Goal: Information Seeking & Learning: Compare options

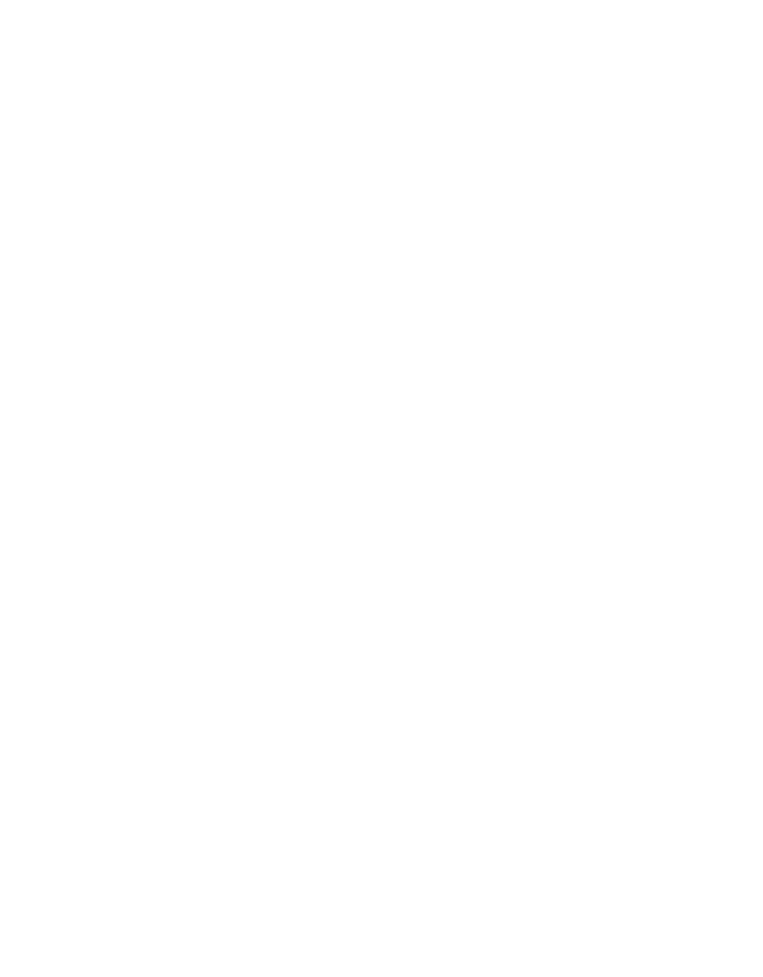
scroll to position [496, 0]
click at [74, 339] on span "All hotels at a glance" at bounding box center [118, 339] width 105 height 16
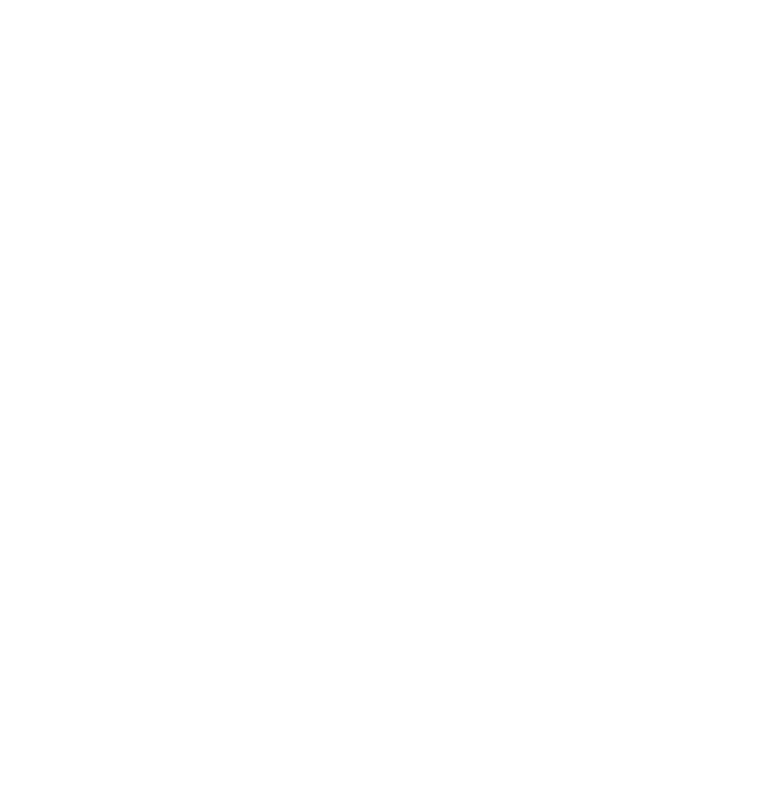
scroll to position [904, 0]
click at [73, 333] on h4 "Aktiv & Familienhotel Adlernest ****" at bounding box center [205, 358] width 297 height 50
click at [99, 333] on h4 "Aktiv & Familienhotel Adlernest ****" at bounding box center [205, 358] width 297 height 50
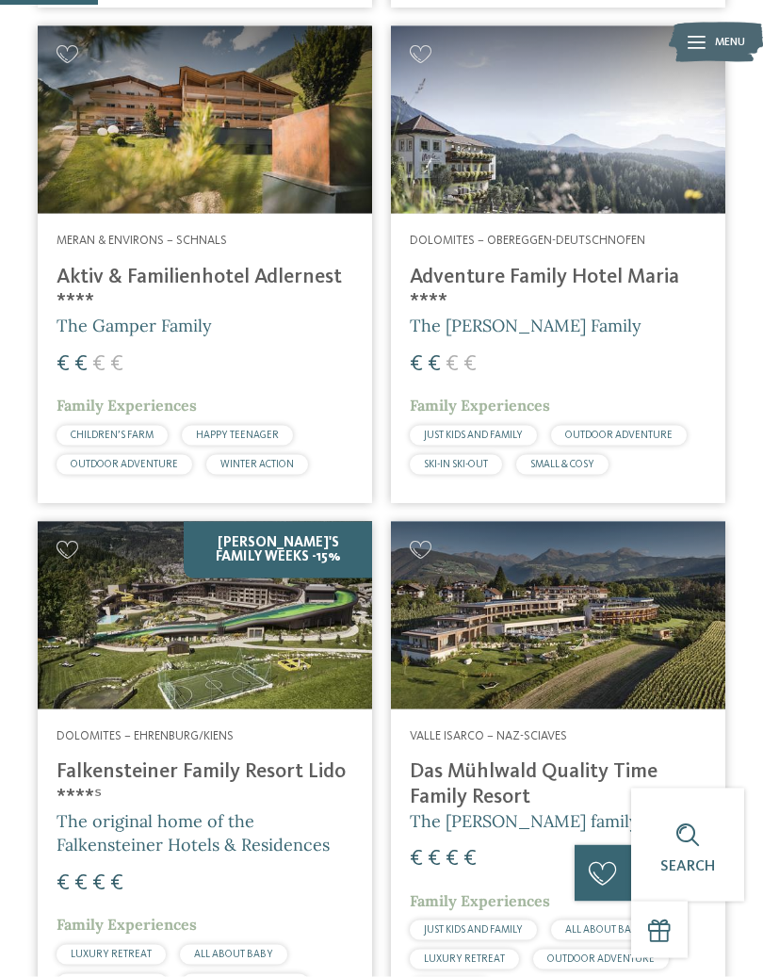
scroll to position [995, 0]
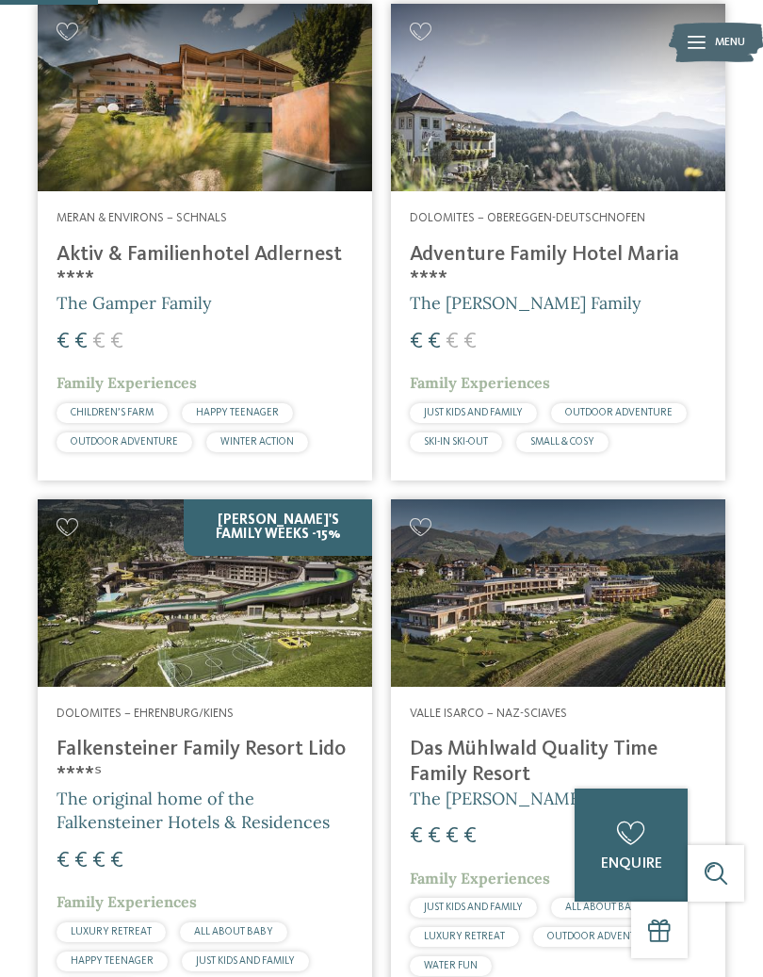
click at [645, 242] on h4 "Adventure Family Hotel Maria ****" at bounding box center [558, 267] width 297 height 50
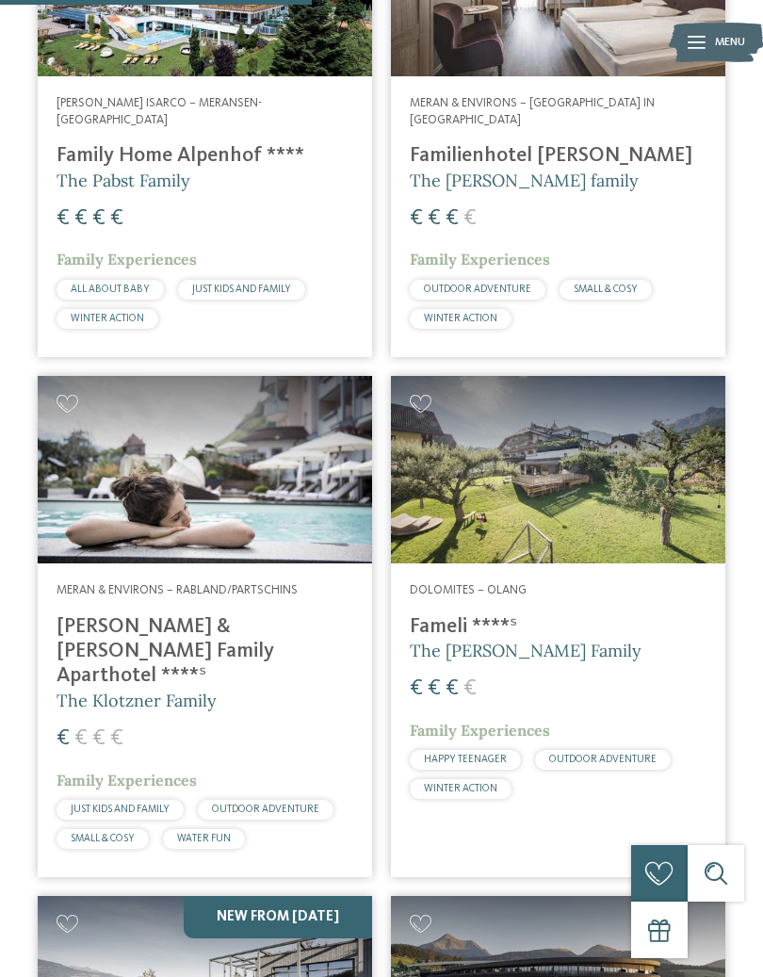
scroll to position [3174, 0]
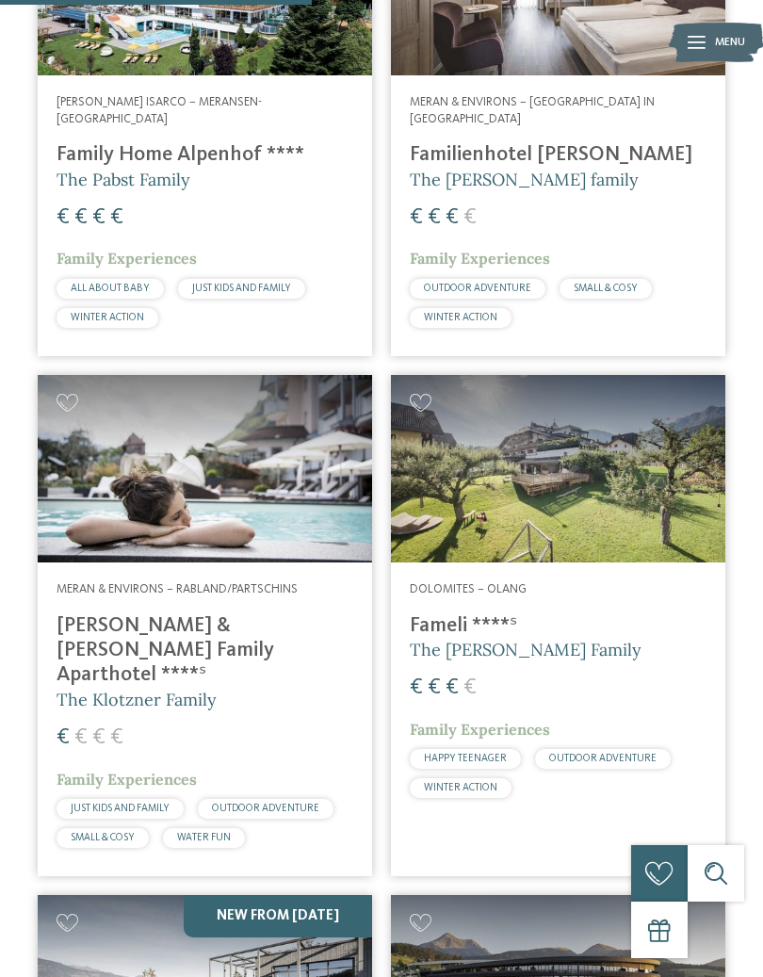
click at [79, 613] on h4 "[PERSON_NAME] & [PERSON_NAME] Family Aparthotel ****ˢ" at bounding box center [205, 650] width 297 height 74
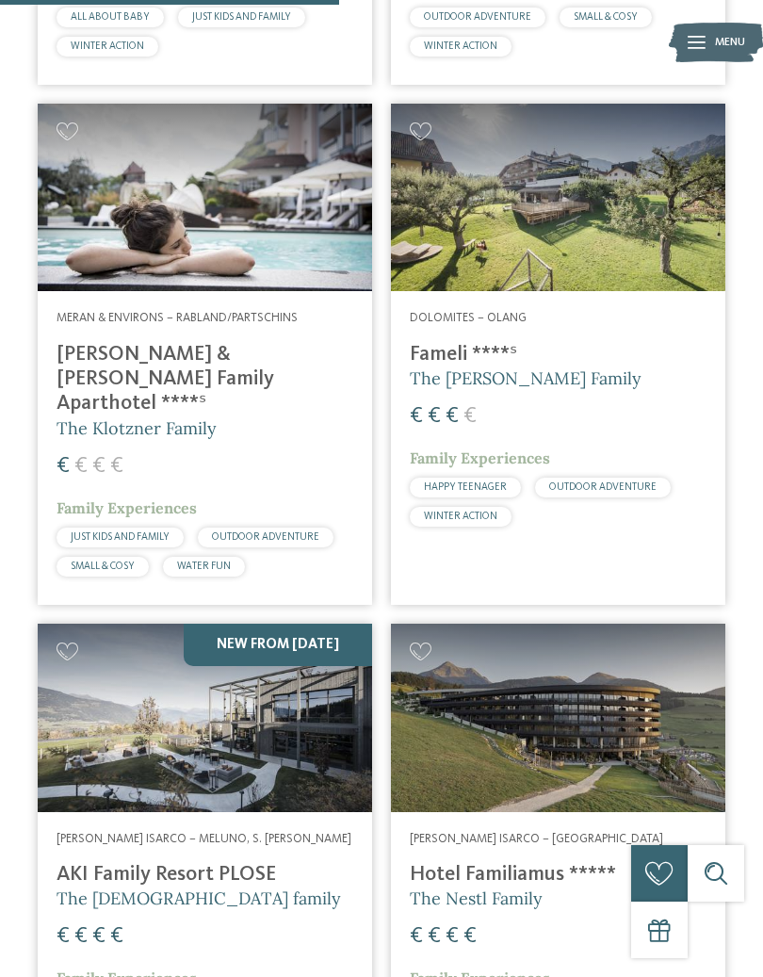
scroll to position [3447, 0]
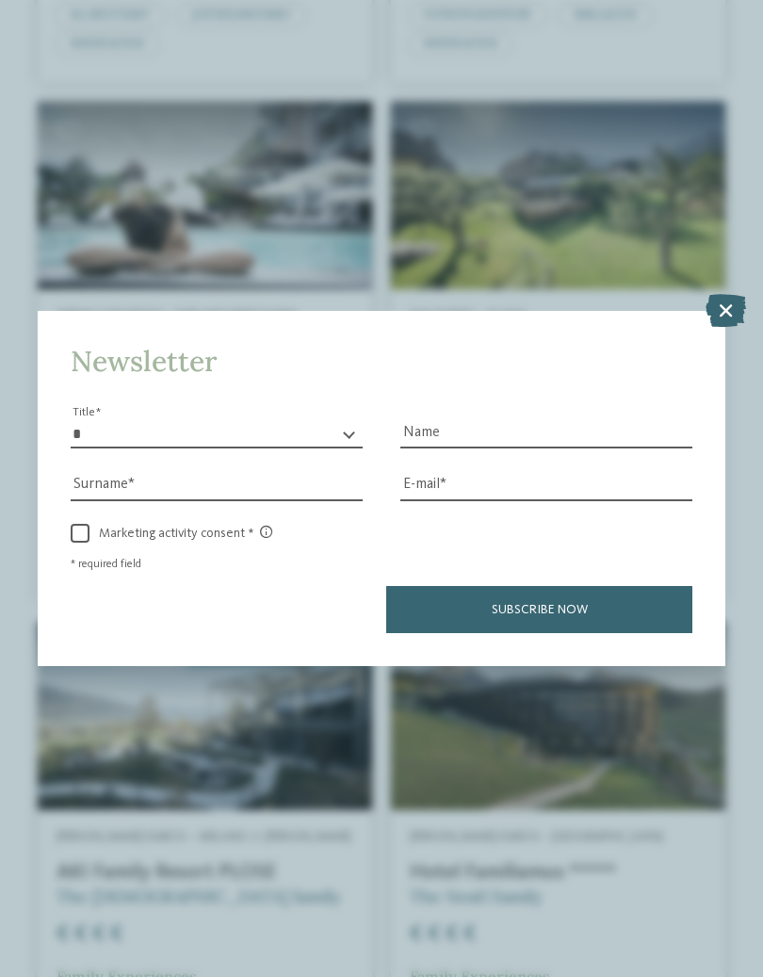
click at [744, 294] on icon at bounding box center [726, 310] width 41 height 33
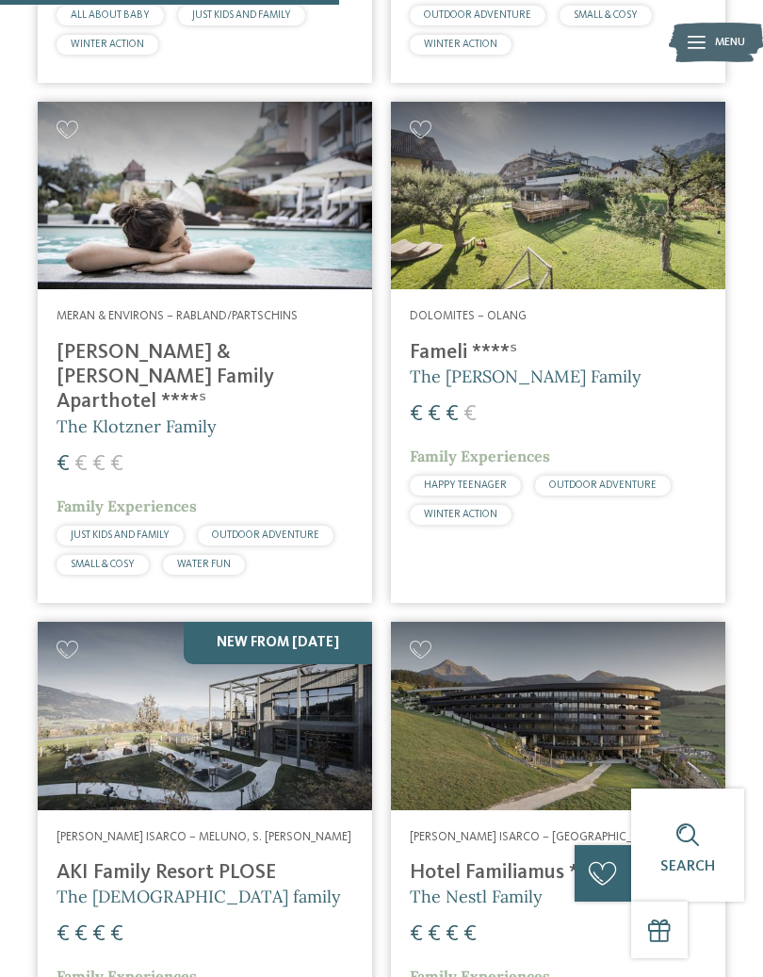
click at [624, 365] on h5 "The [PERSON_NAME] Family" at bounding box center [558, 377] width 297 height 24
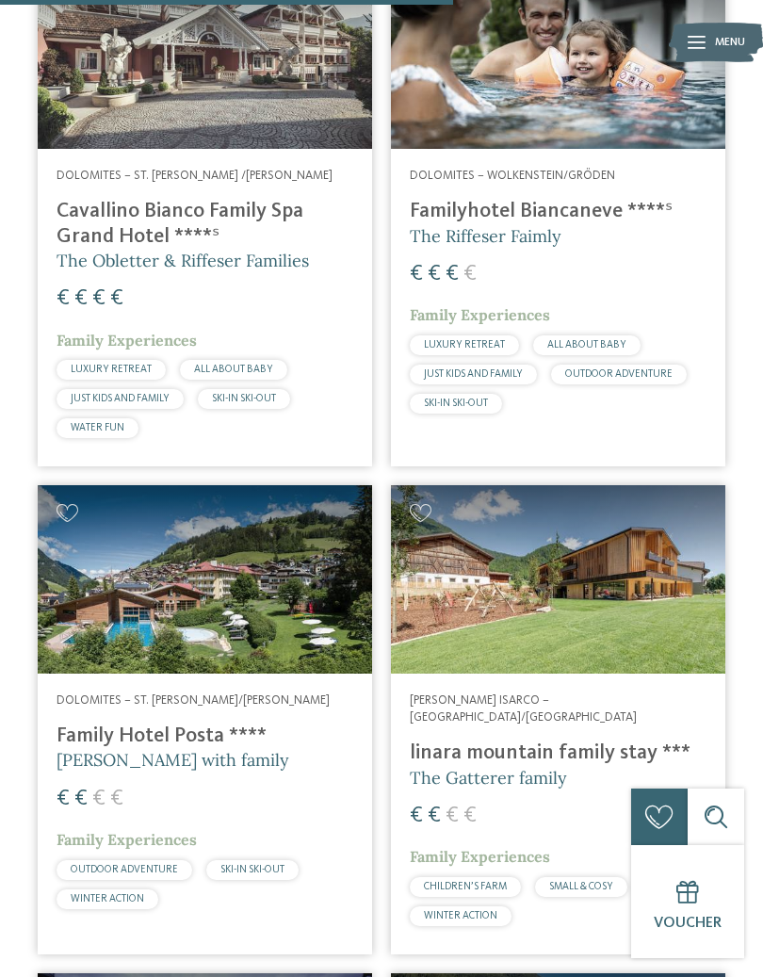
scroll to position [4609, 0]
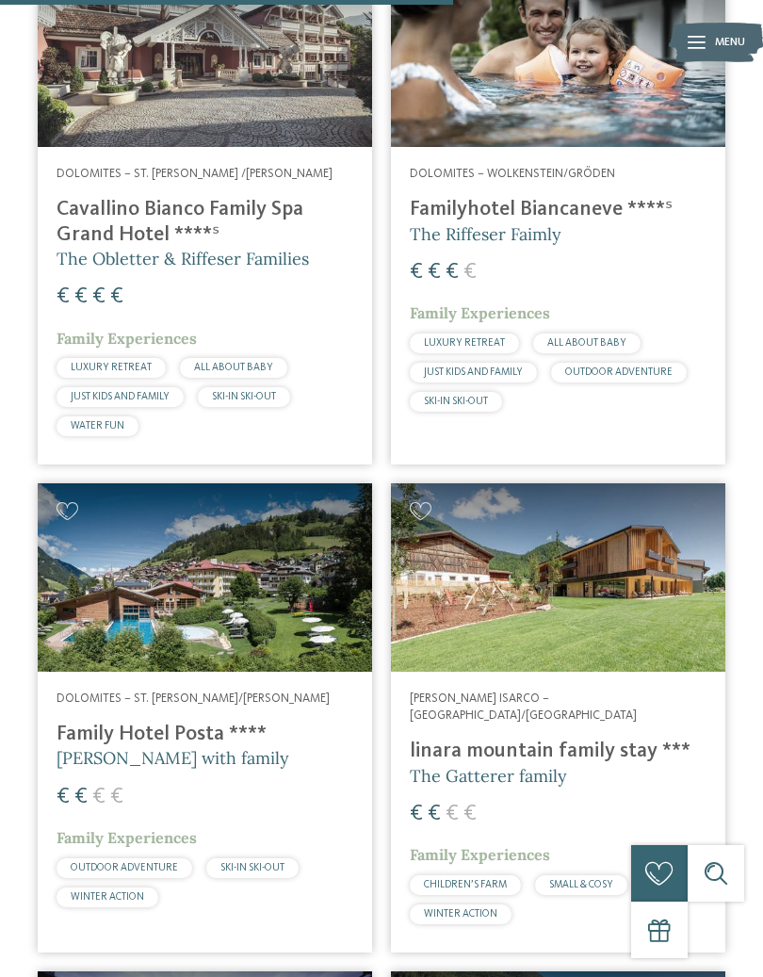
click at [106, 747] on span "[PERSON_NAME] with family" at bounding box center [173, 758] width 233 height 22
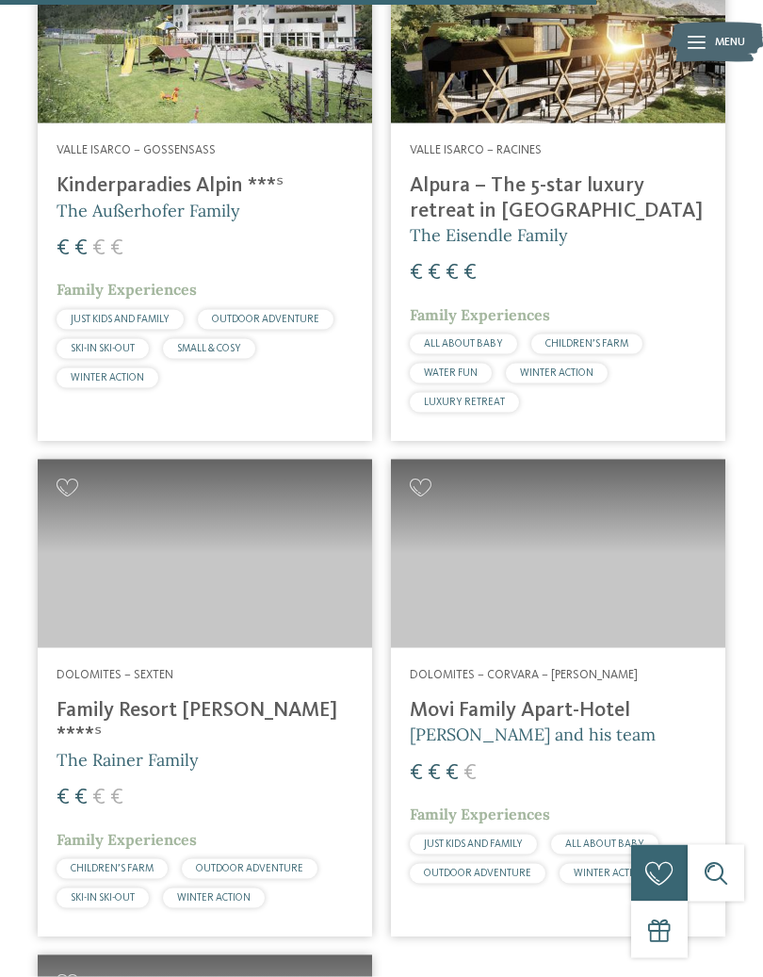
scroll to position [6117, 0]
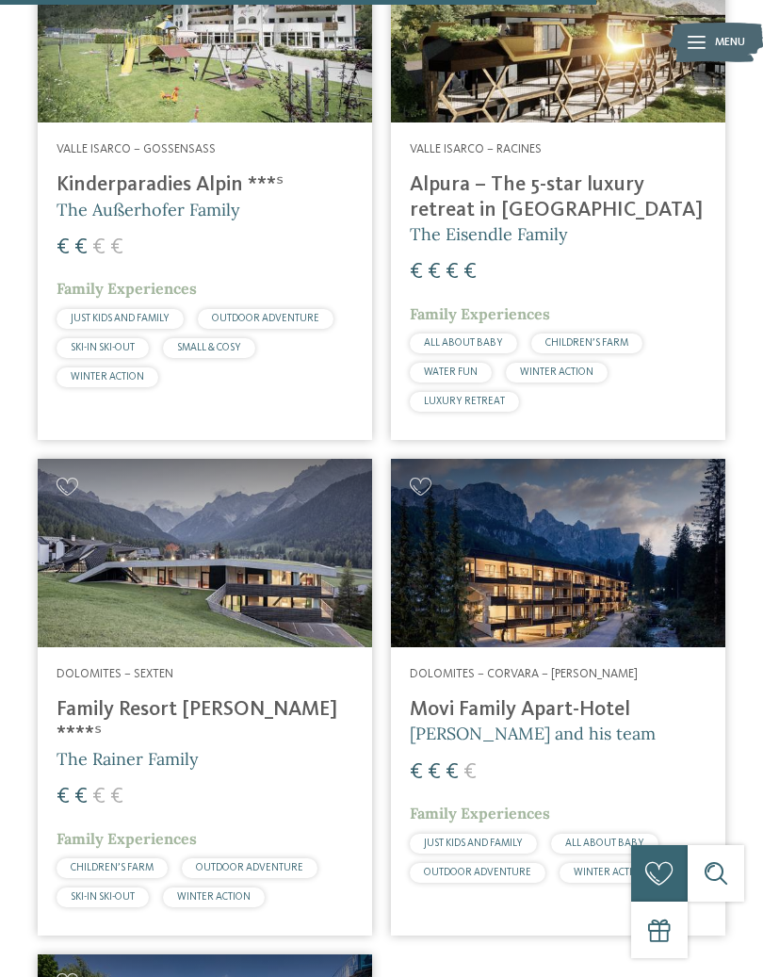
click at [106, 697] on h4 "Family Resort Rainer ****ˢ" at bounding box center [205, 722] width 297 height 50
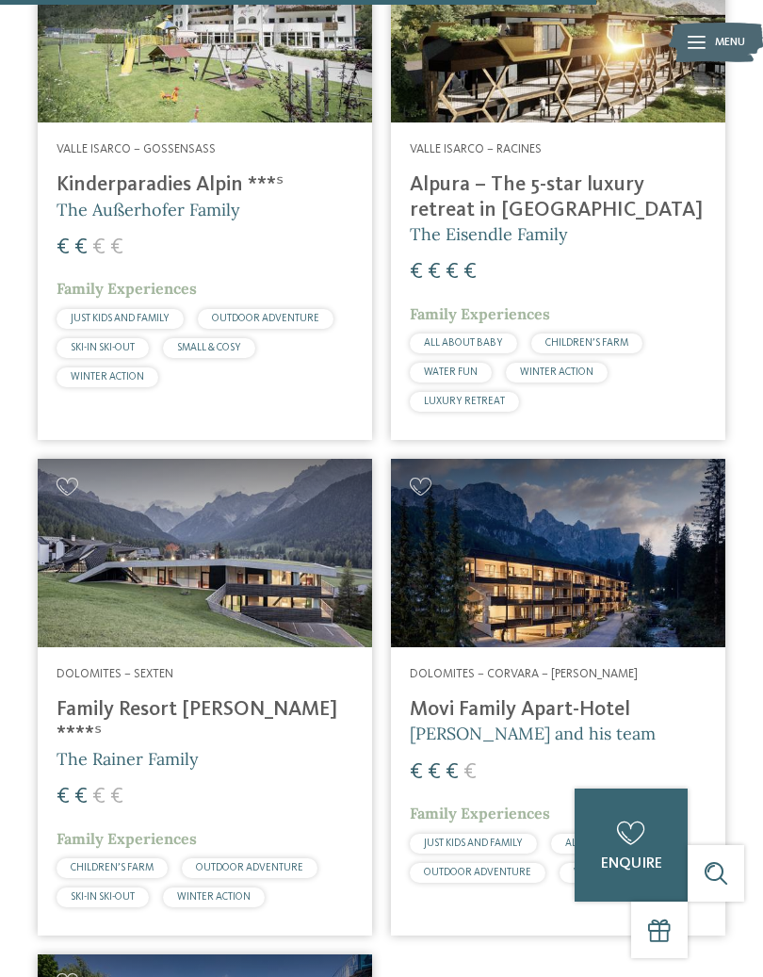
click at [170, 697] on h4 "Family Resort Rainer ****ˢ" at bounding box center [205, 722] width 297 height 50
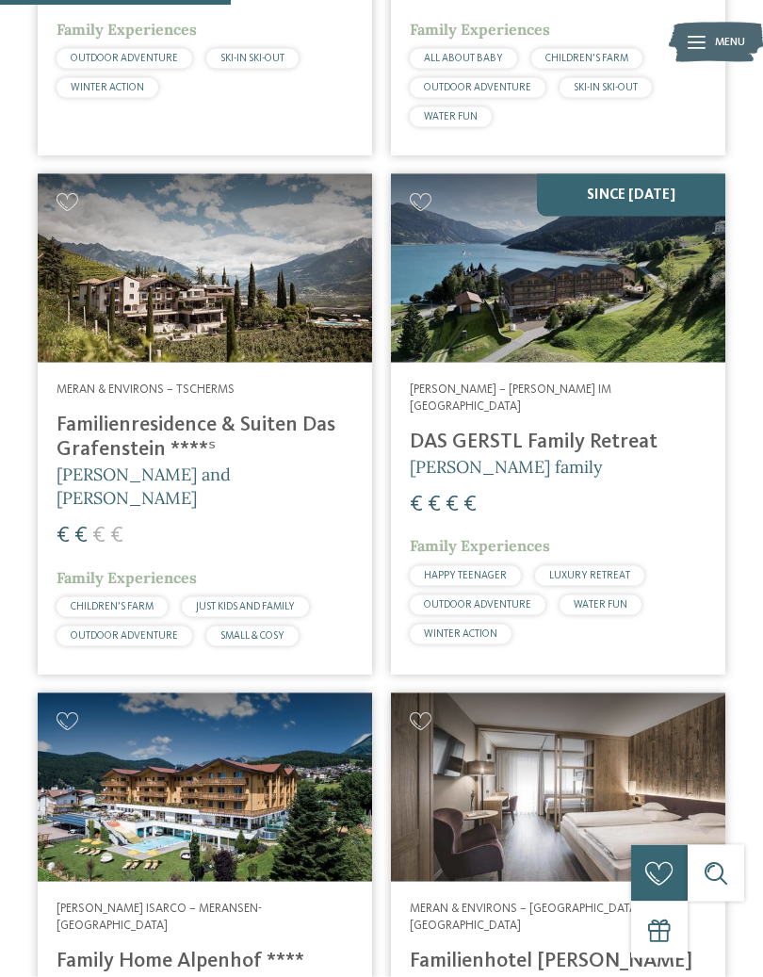
scroll to position [2368, 0]
click at [84, 463] on span "Alexandra, Charlotte and Isabelle Zuegg" at bounding box center [144, 485] width 174 height 45
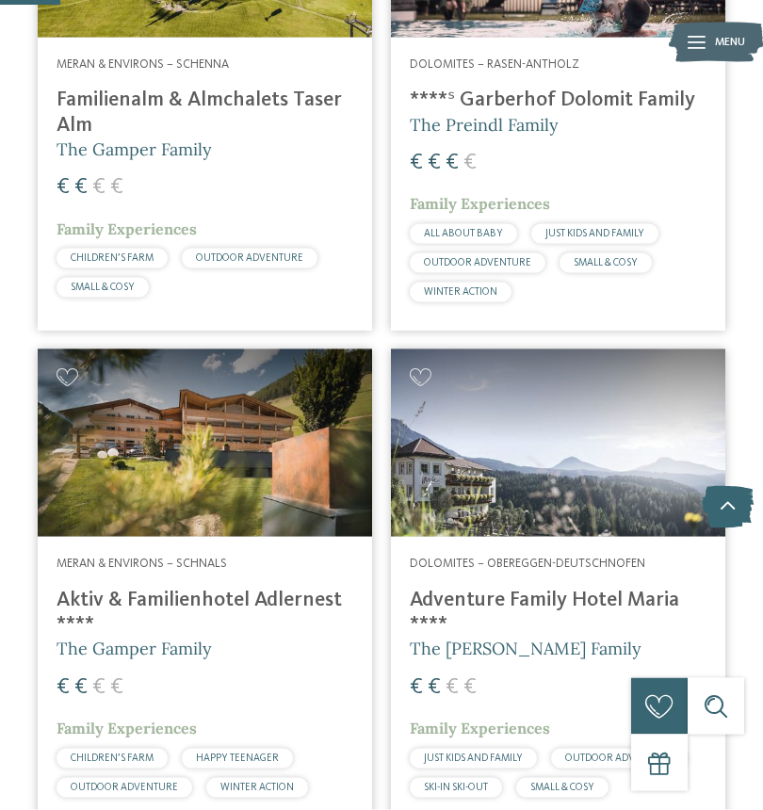
scroll to position [630, 0]
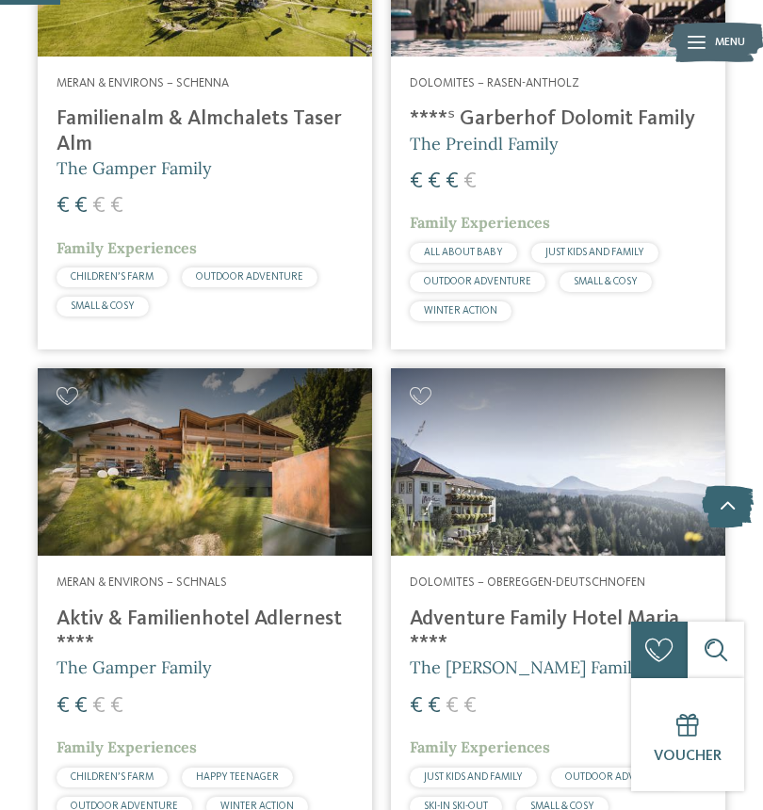
click at [99, 607] on h4 "Aktiv & Familienhotel Adlernest ****" at bounding box center [205, 632] width 297 height 50
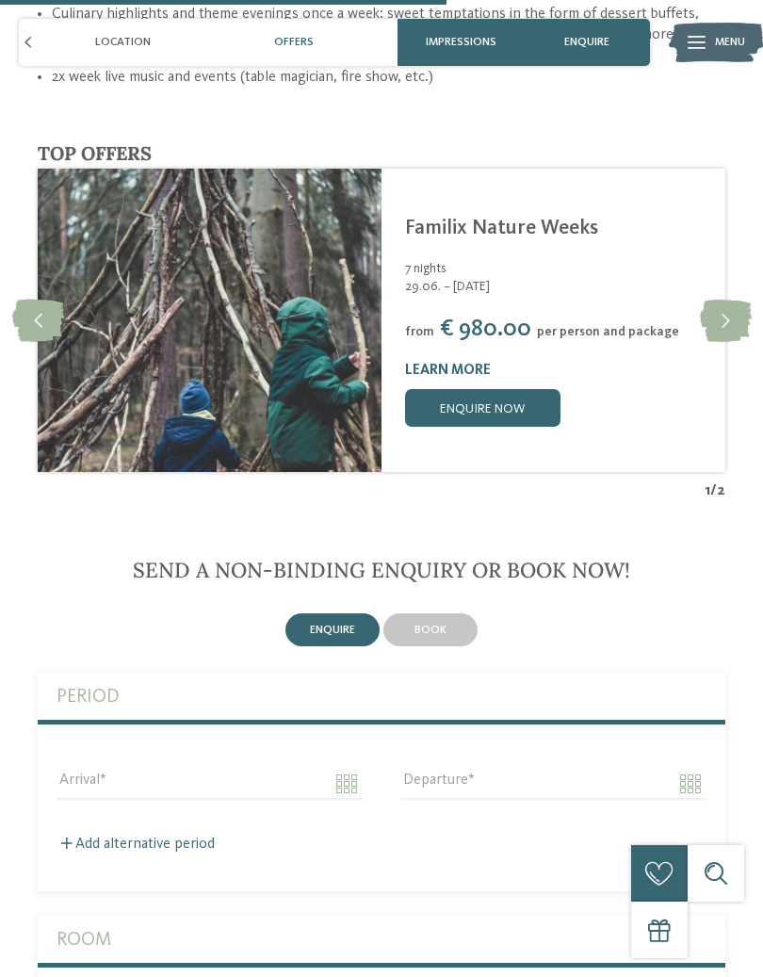
scroll to position [3206, 0]
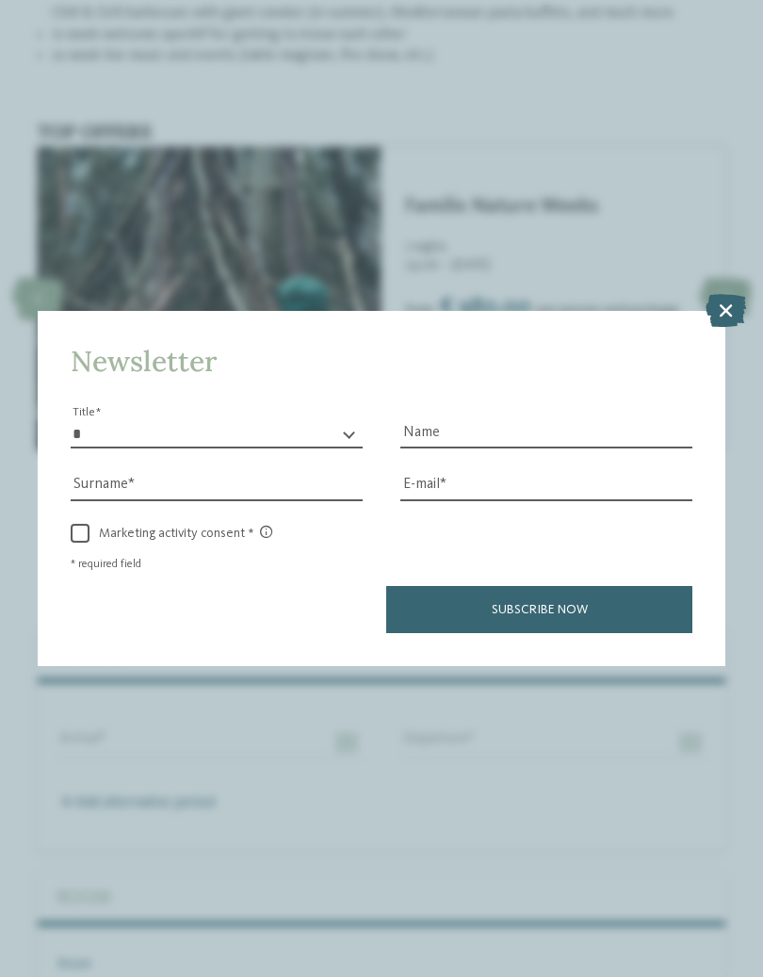
click at [723, 294] on icon at bounding box center [726, 310] width 41 height 33
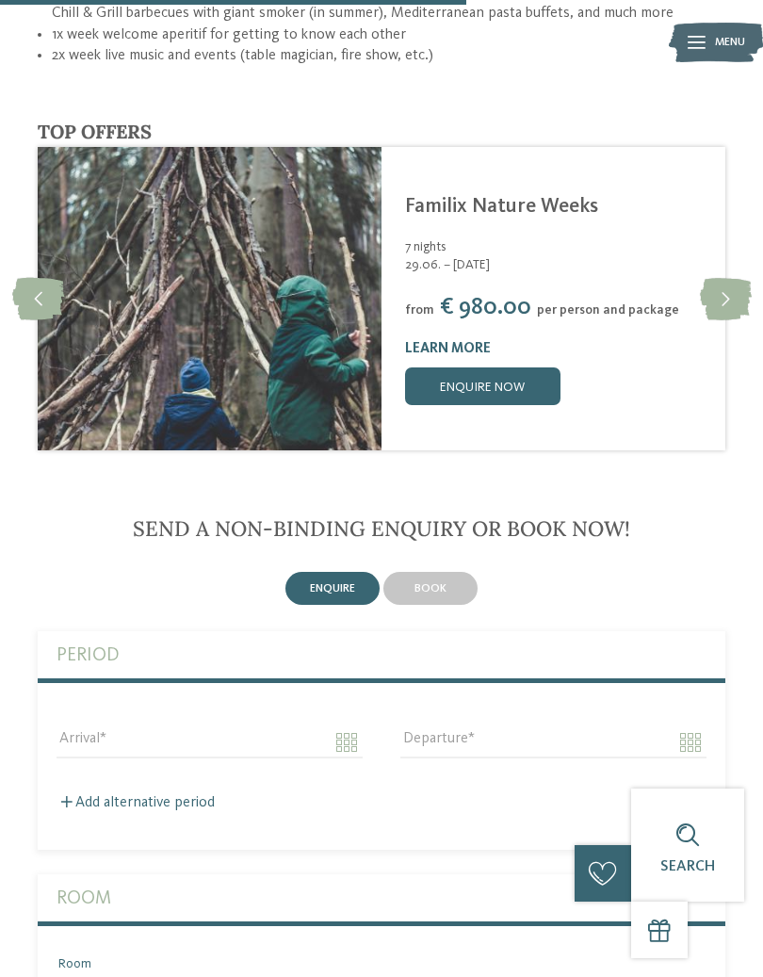
click at [725, 286] on icon at bounding box center [726, 299] width 52 height 42
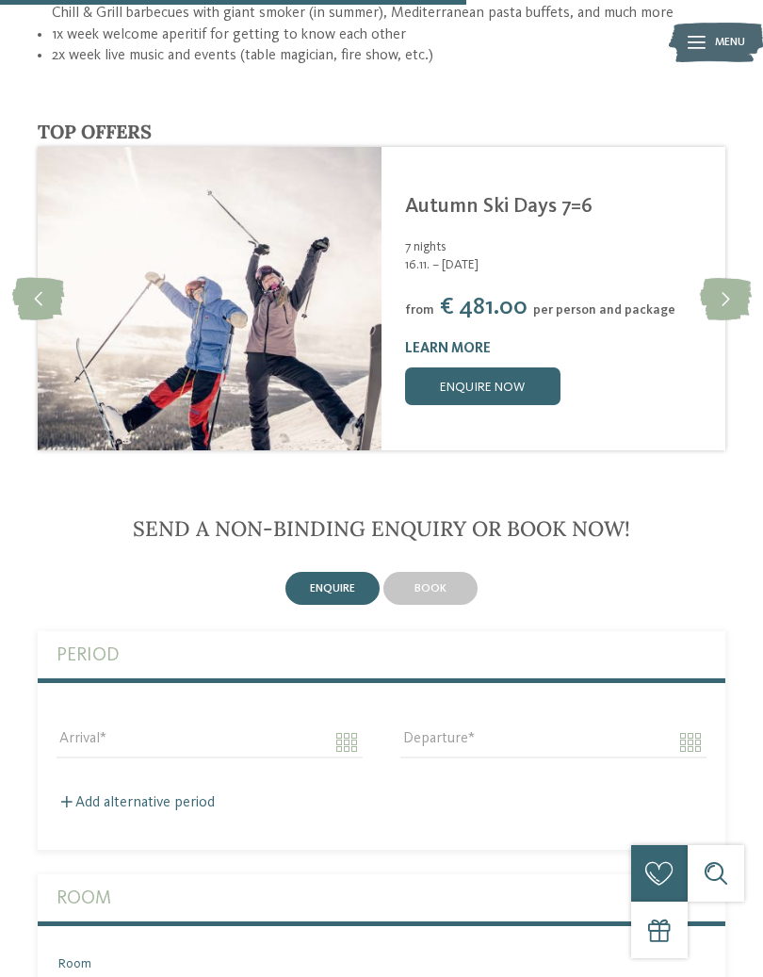
click at [731, 284] on icon at bounding box center [726, 299] width 52 height 42
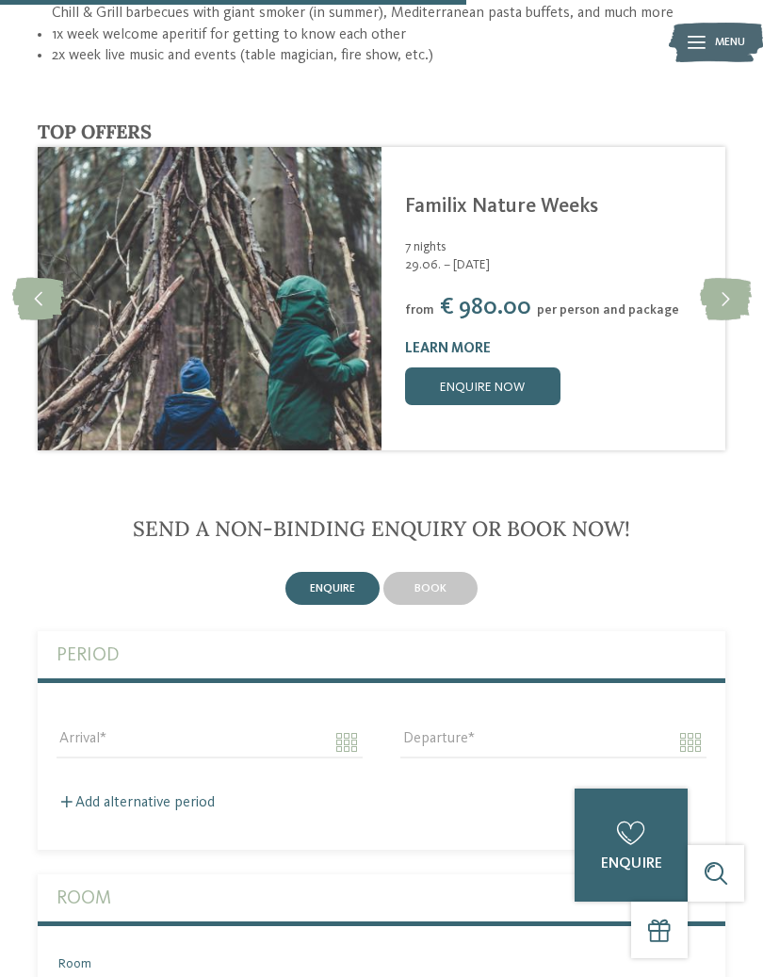
click at [734, 283] on icon at bounding box center [726, 299] width 52 height 42
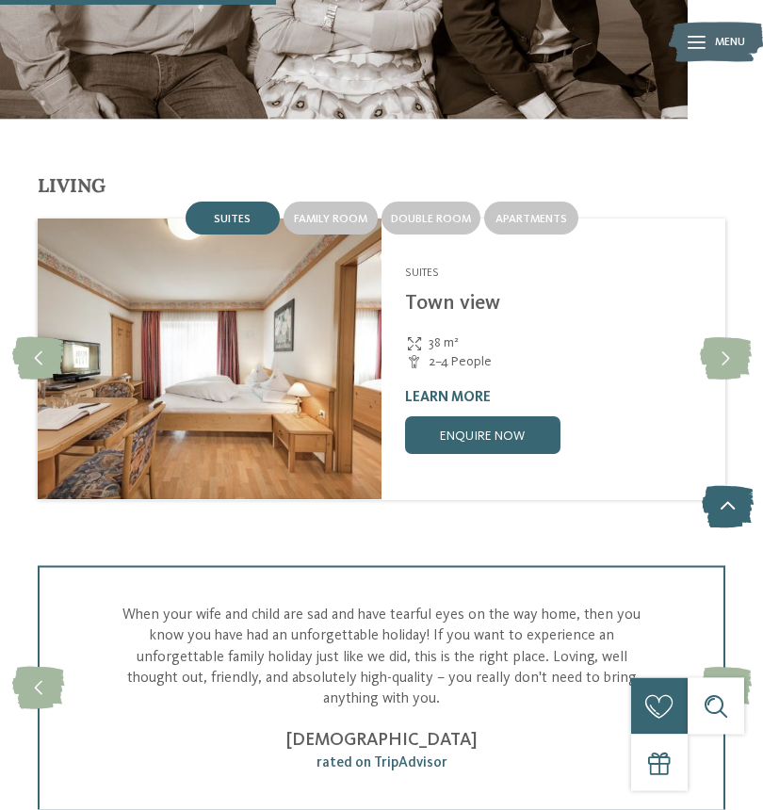
scroll to position [2047, 0]
click at [313, 214] on span "Family room" at bounding box center [330, 219] width 73 height 11
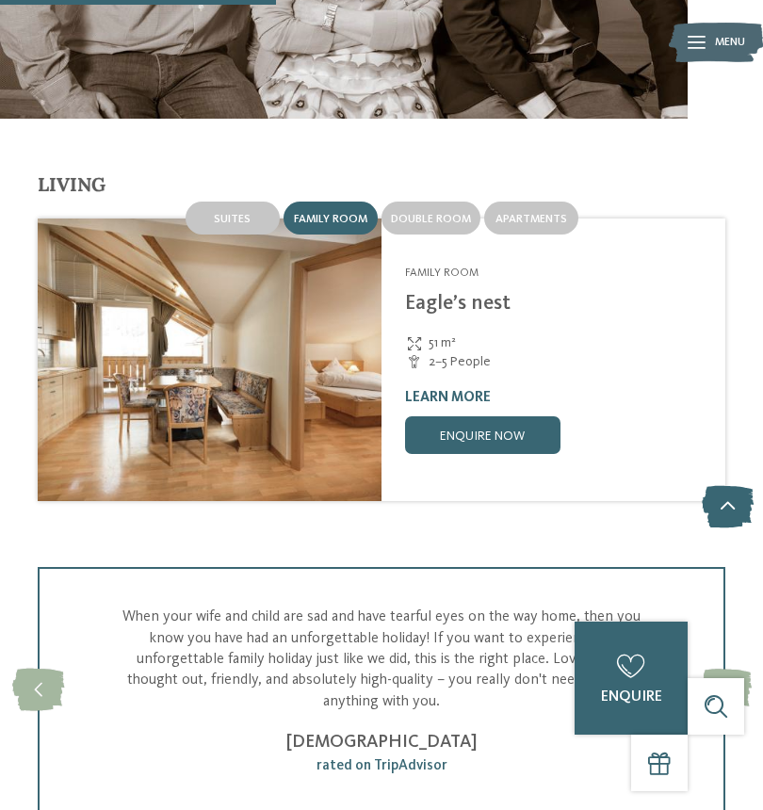
click at [512, 202] on div "Apartments" at bounding box center [531, 218] width 94 height 33
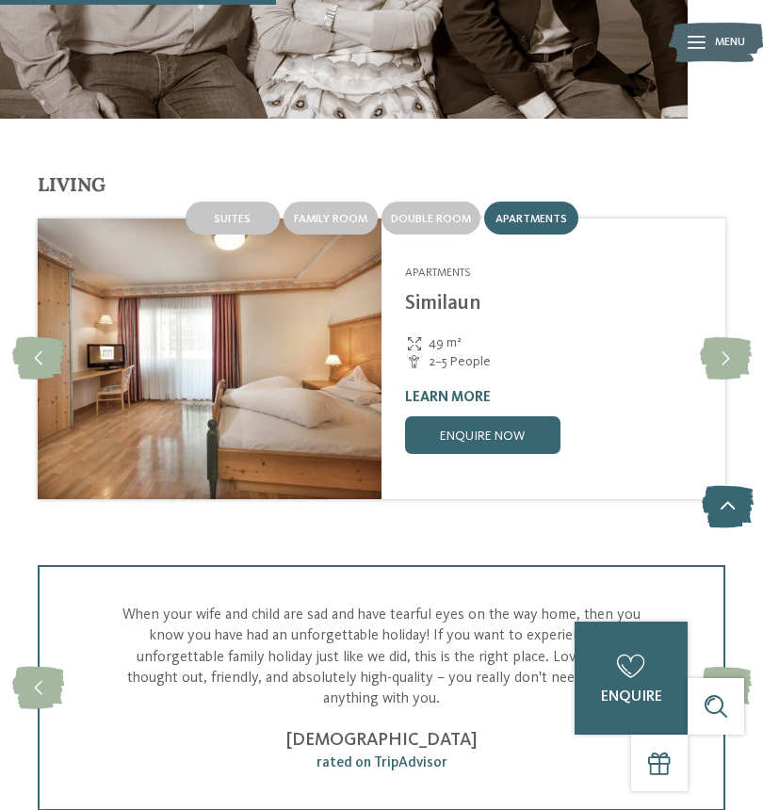
click at [410, 202] on div "Double room" at bounding box center [431, 218] width 99 height 33
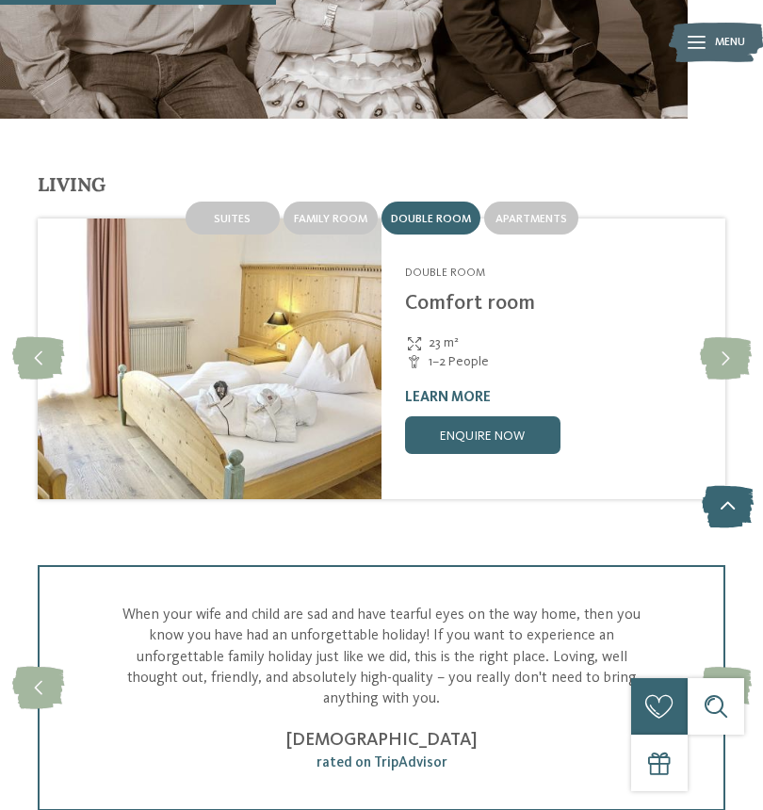
click at [297, 214] on span "Family room" at bounding box center [330, 219] width 73 height 11
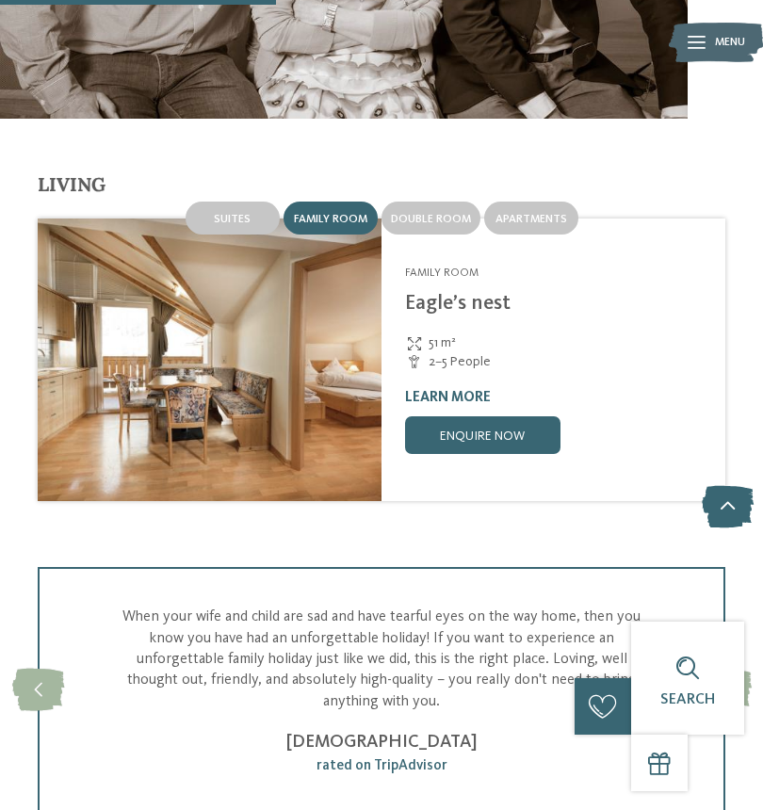
click at [212, 216] on div "Suites" at bounding box center [233, 218] width 94 height 33
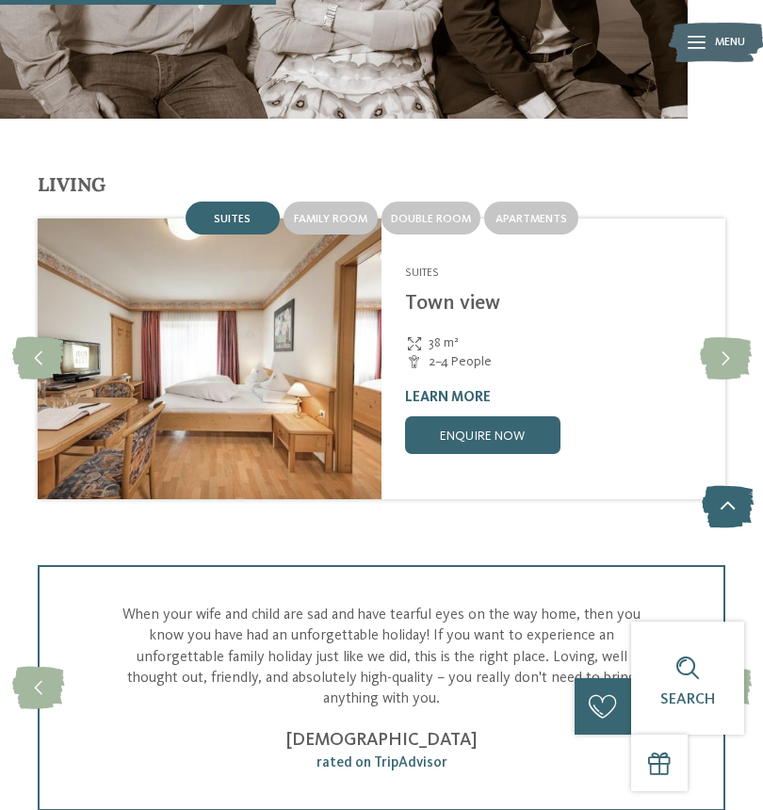
click at [510, 214] on span "Apartments" at bounding box center [532, 219] width 72 height 11
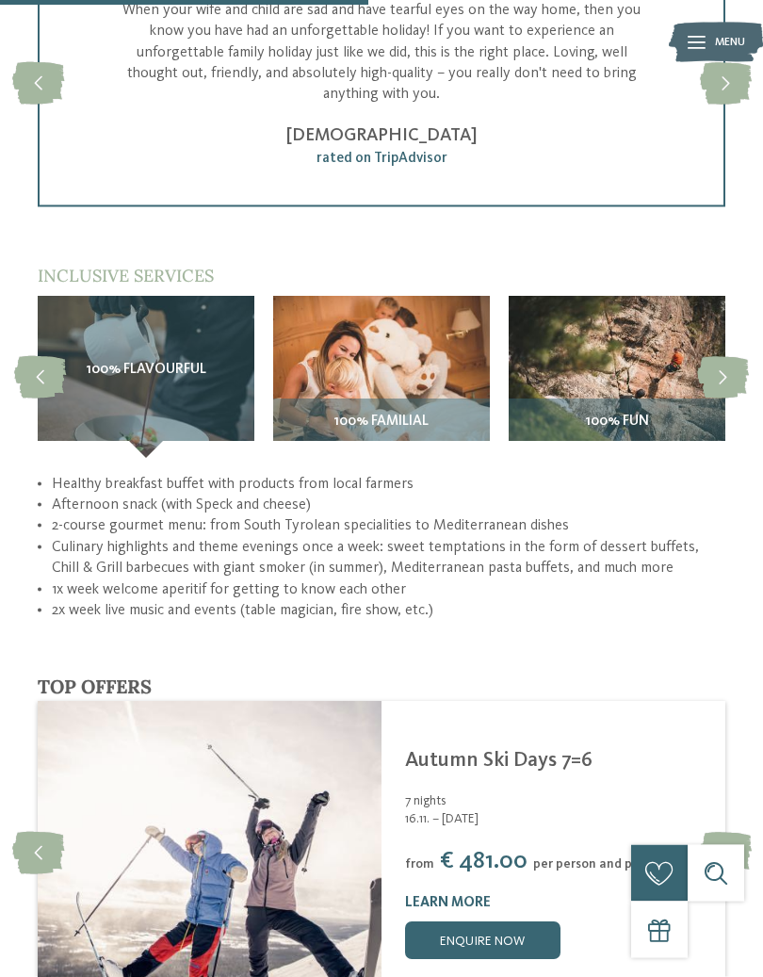
scroll to position [2652, 0]
click at [718, 361] on icon at bounding box center [723, 377] width 52 height 42
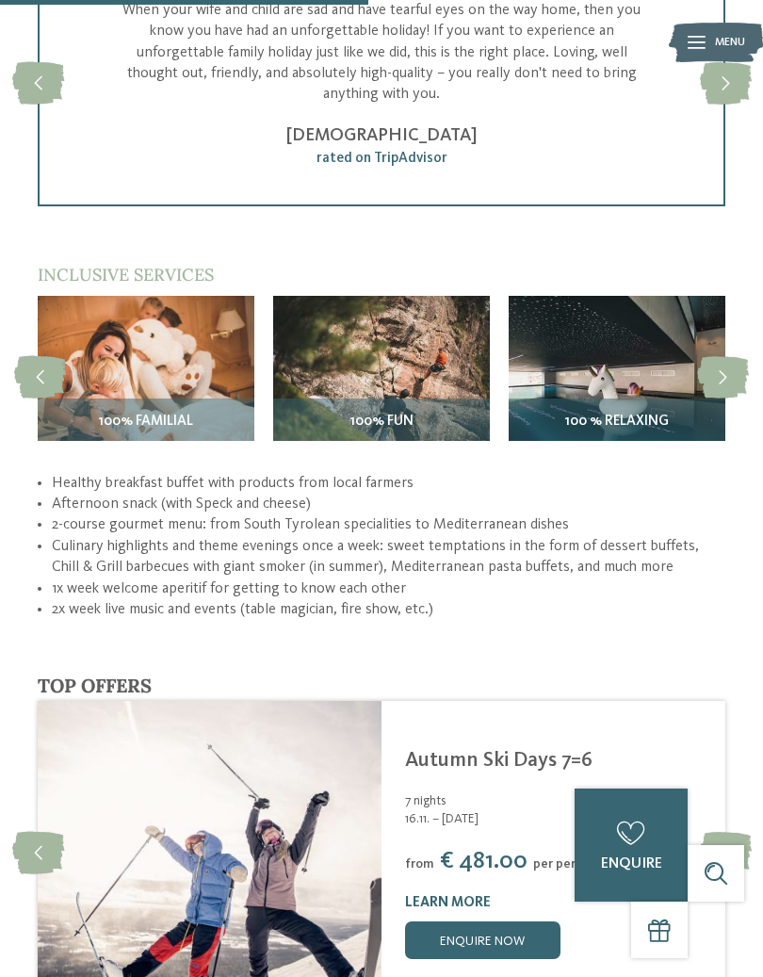
click at [730, 356] on icon at bounding box center [723, 377] width 52 height 42
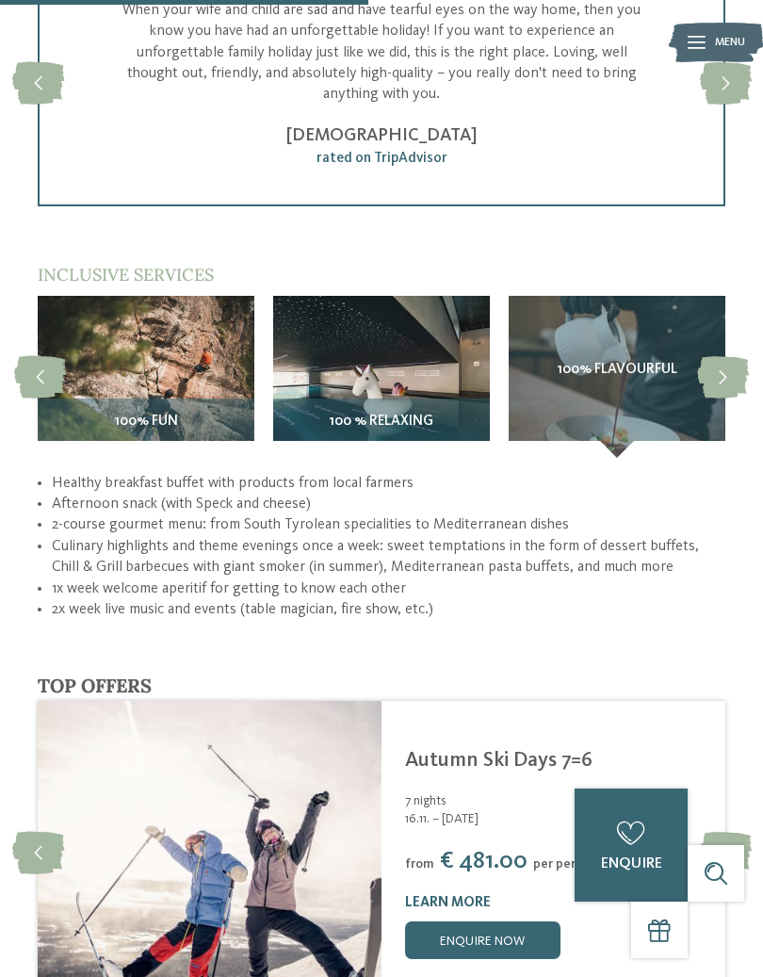
click at [730, 356] on icon at bounding box center [723, 377] width 52 height 42
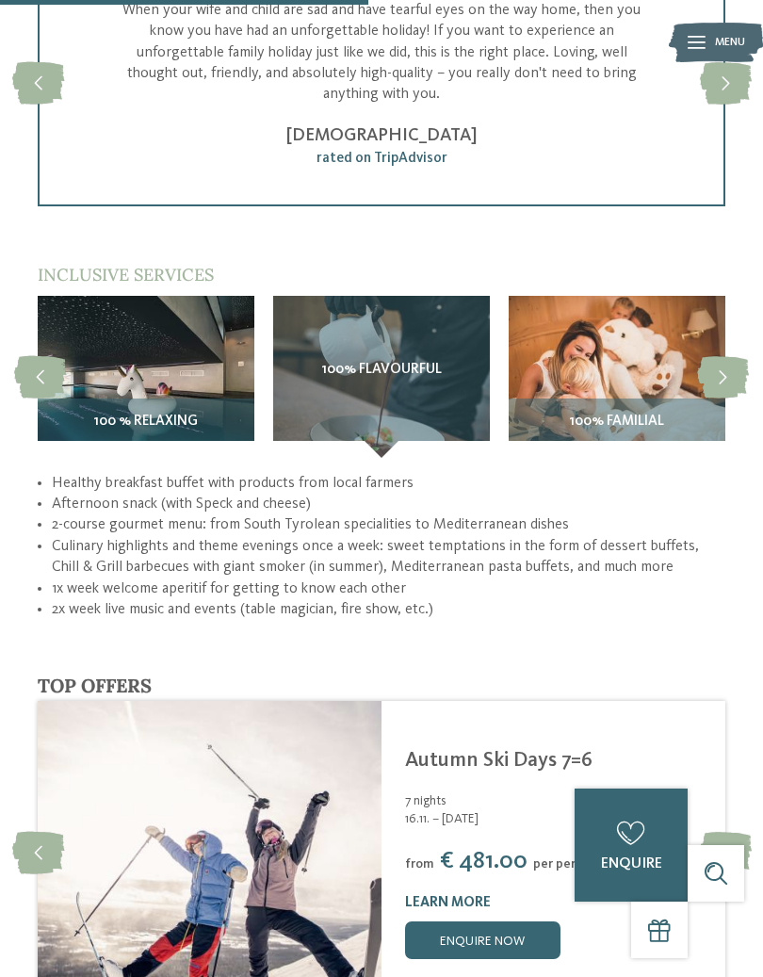
click at [730, 358] on icon at bounding box center [723, 377] width 52 height 42
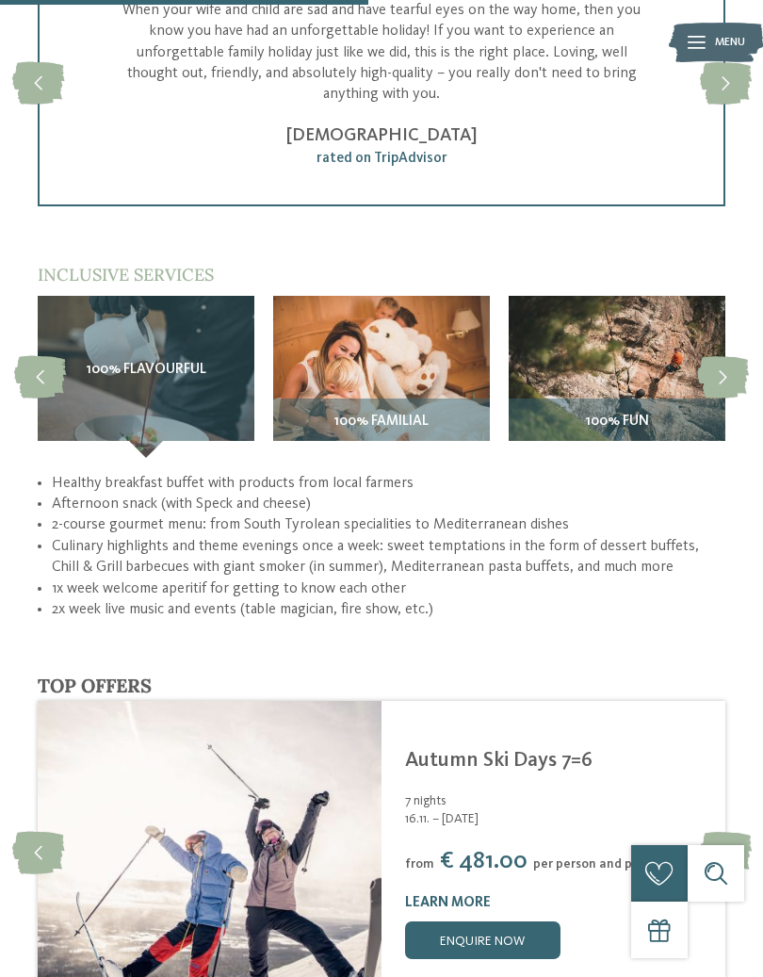
click at [735, 356] on icon at bounding box center [723, 377] width 52 height 42
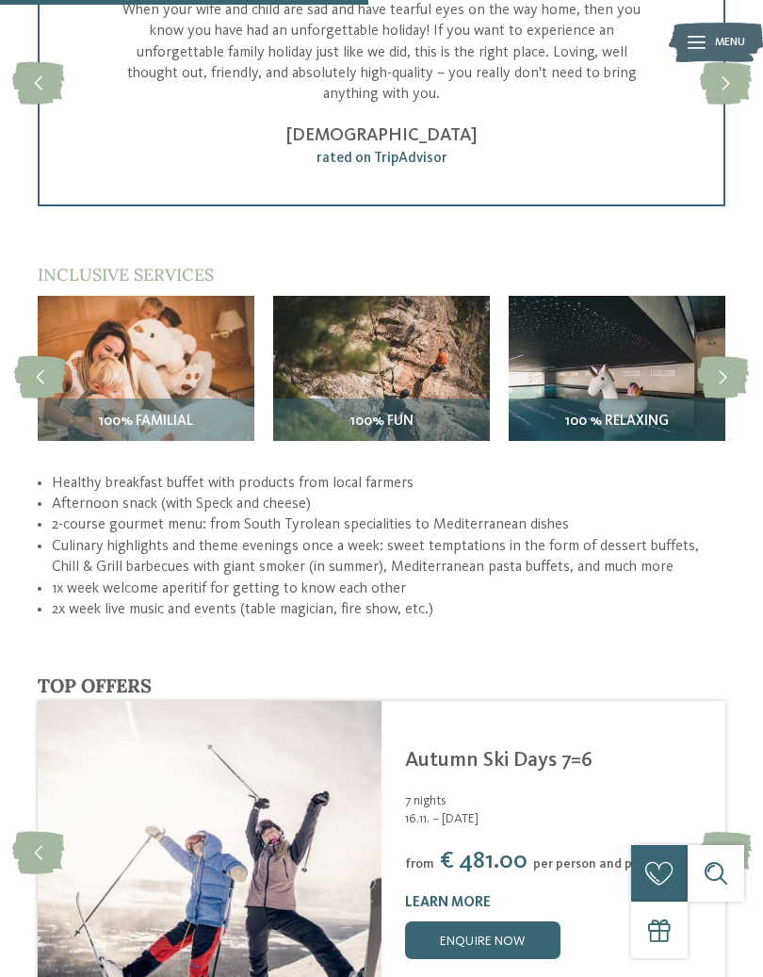
click at [735, 356] on icon at bounding box center [723, 377] width 52 height 42
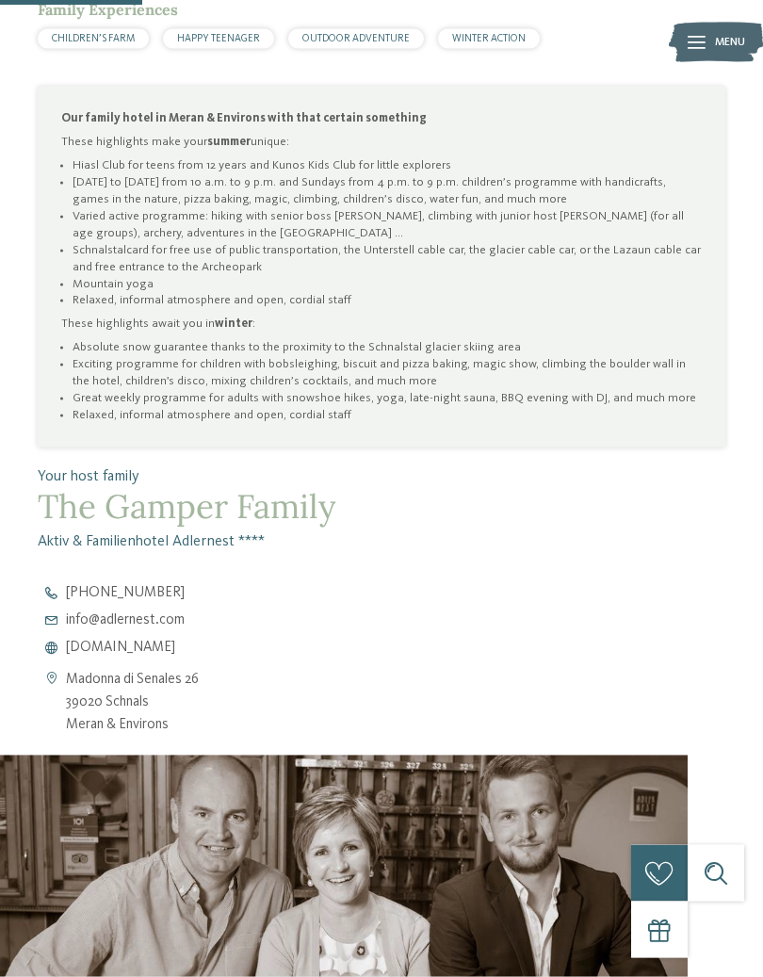
scroll to position [1025, 0]
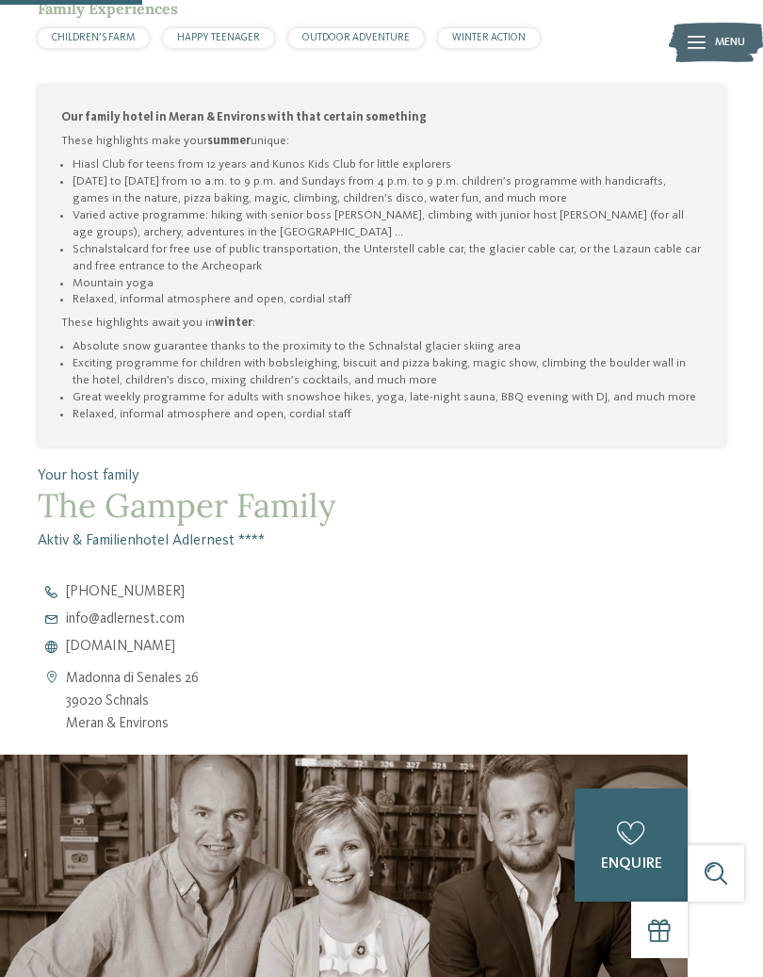
click at [68, 1] on div at bounding box center [71, 2] width 142 height 5
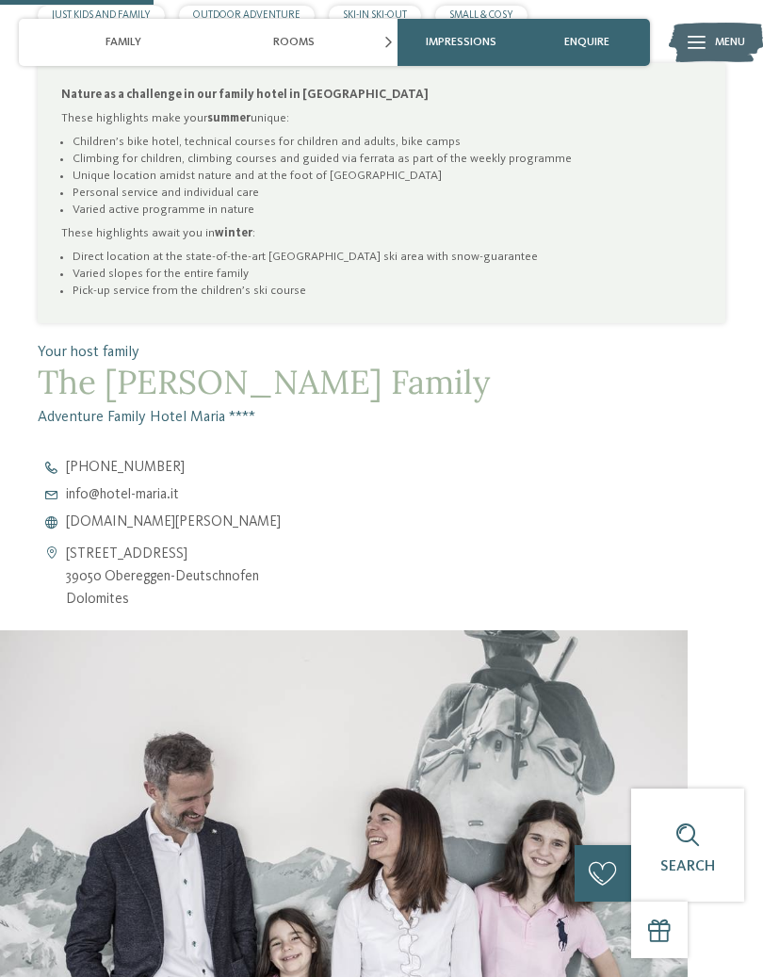
scroll to position [1051, 0]
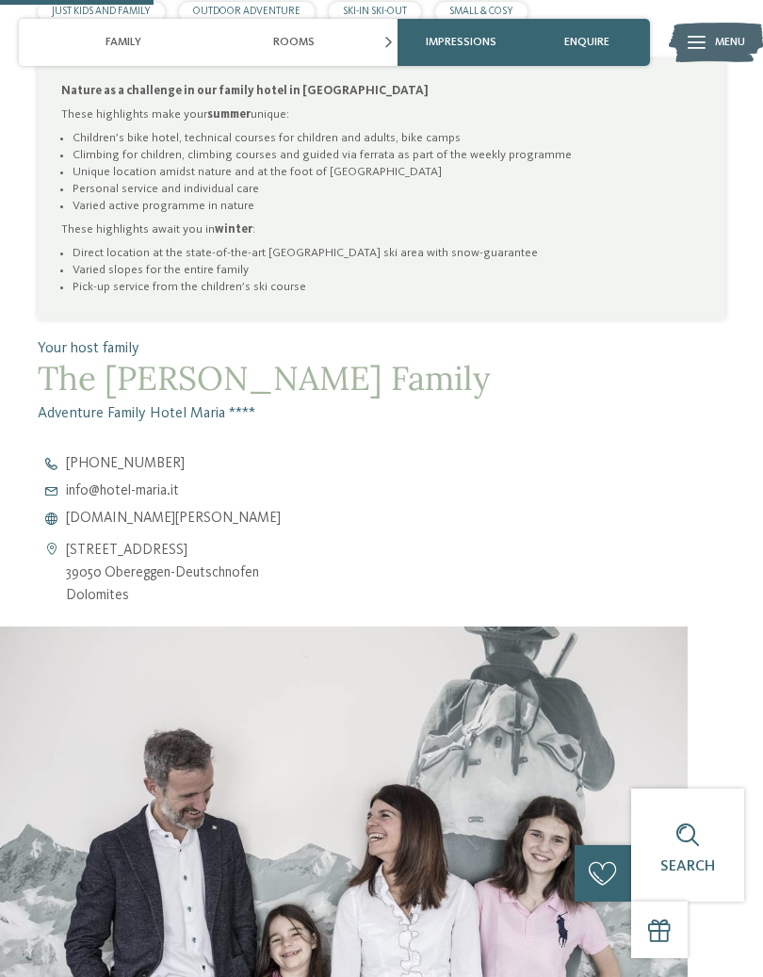
click at [63, 809] on div at bounding box center [344, 819] width 688 height 387
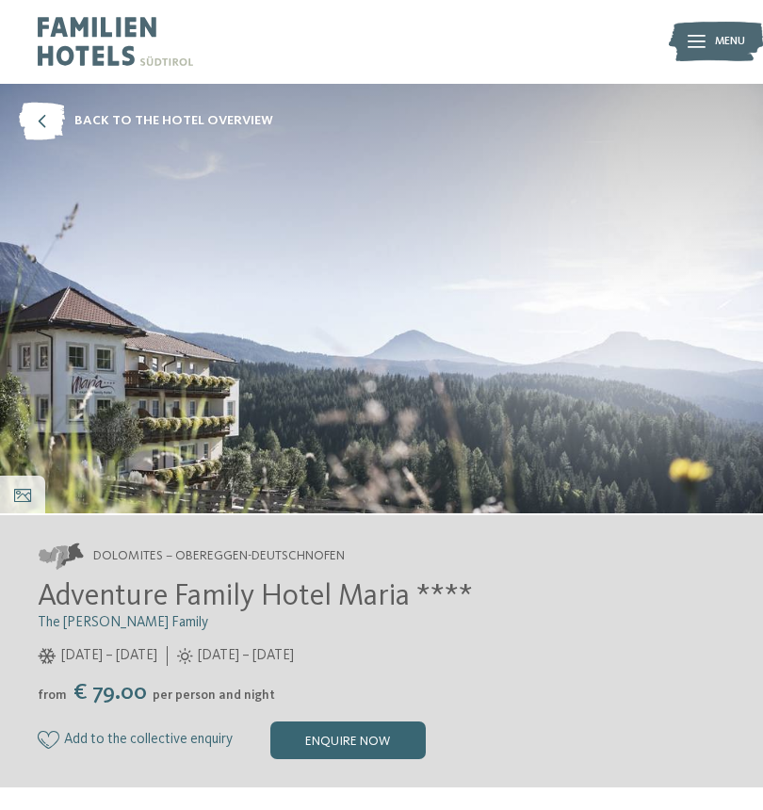
scroll to position [0, 0]
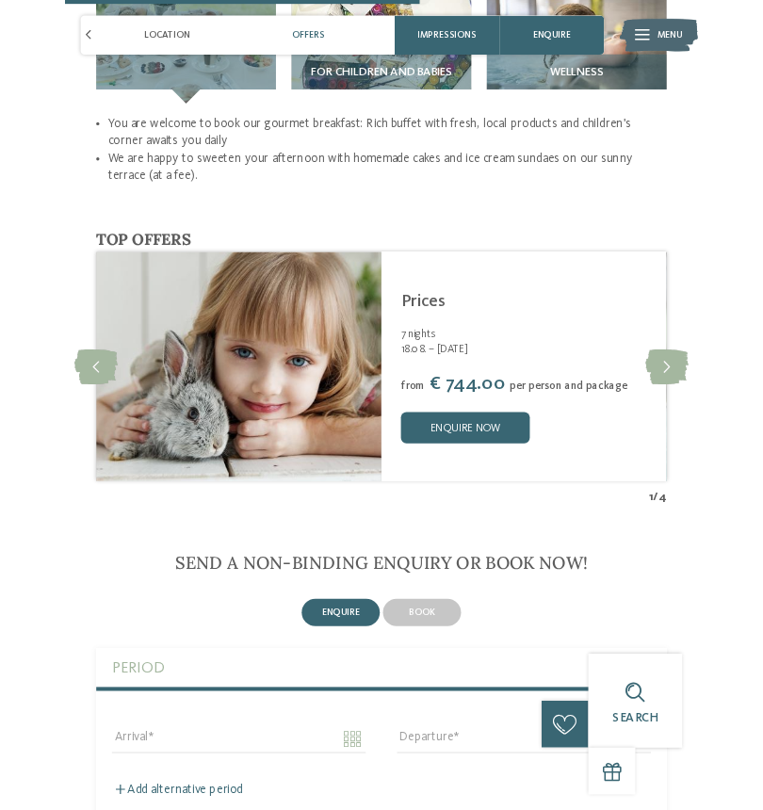
scroll to position [2967, 0]
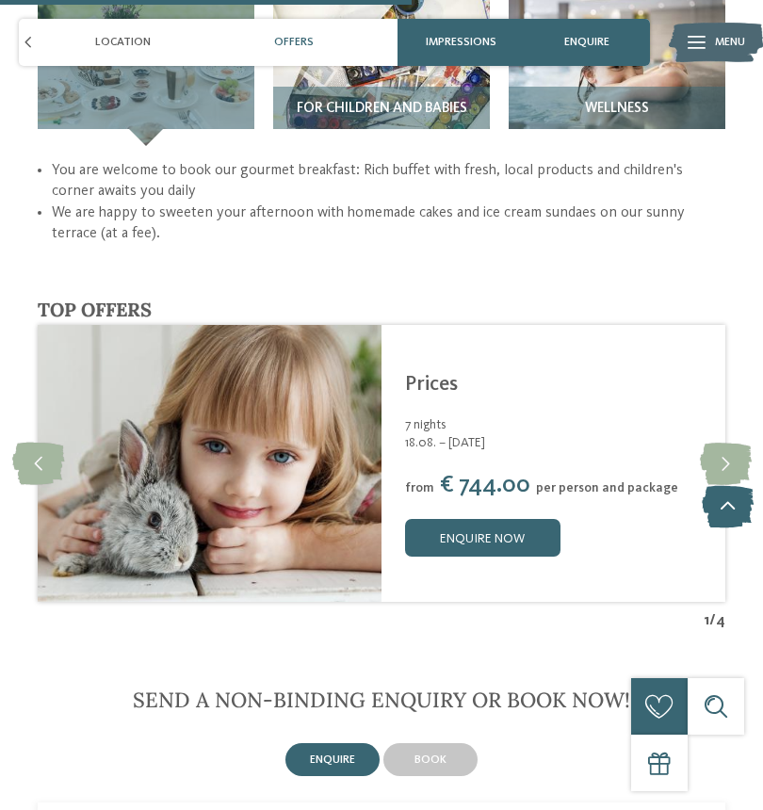
click at [729, 443] on icon at bounding box center [726, 464] width 52 height 42
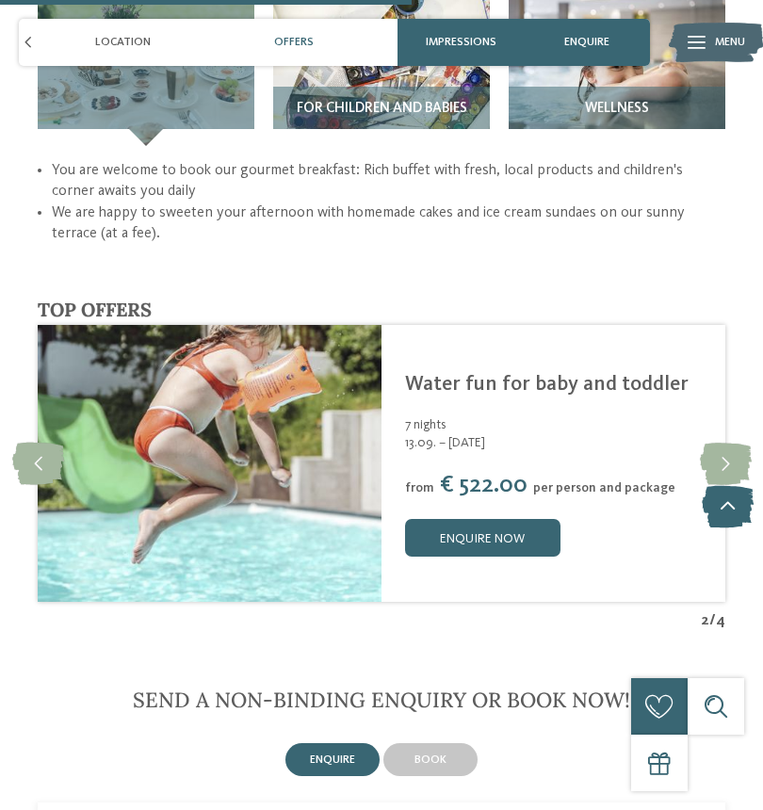
click at [732, 443] on icon at bounding box center [726, 464] width 52 height 42
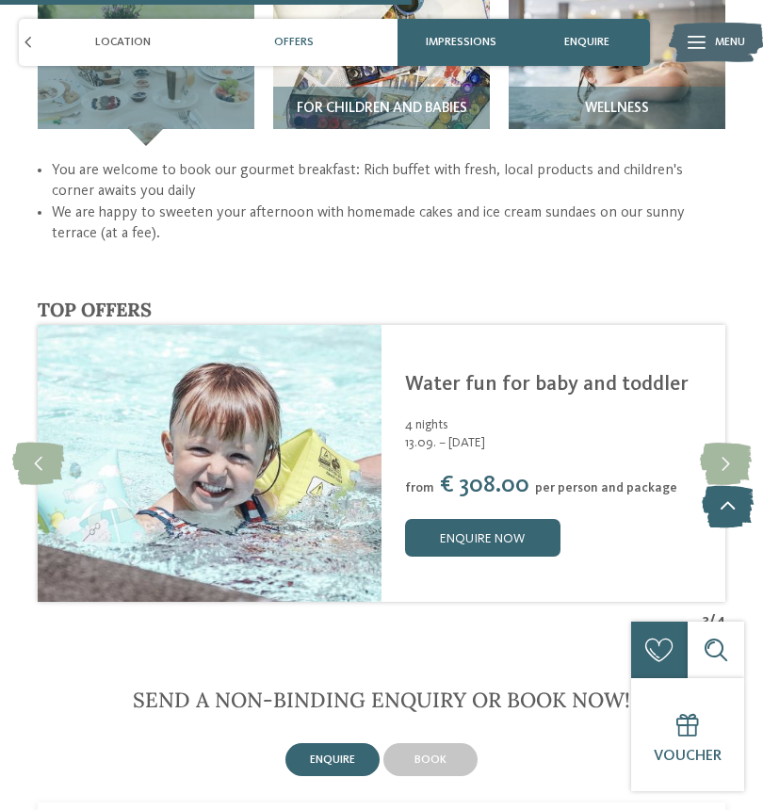
click at [738, 443] on icon at bounding box center [726, 464] width 52 height 42
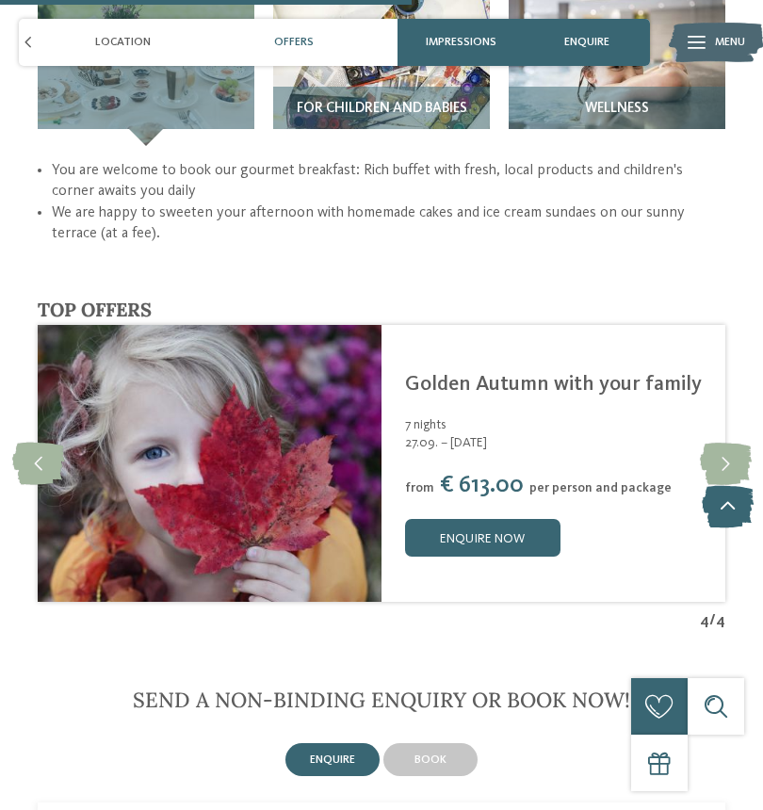
click at [747, 443] on icon at bounding box center [726, 464] width 52 height 42
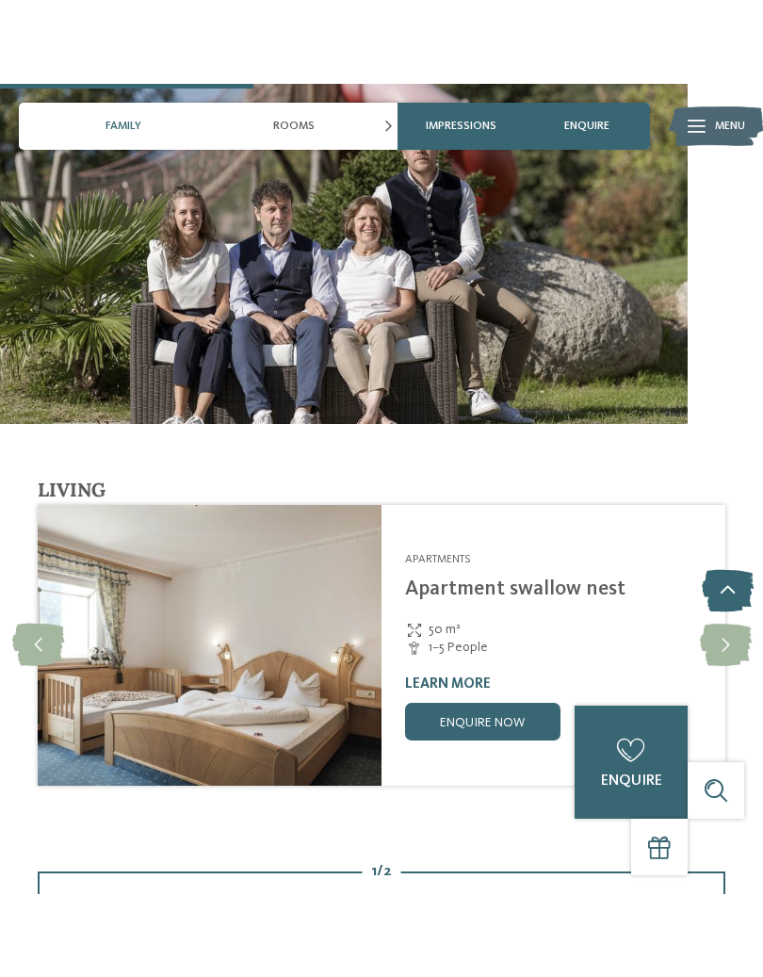
scroll to position [1891, 0]
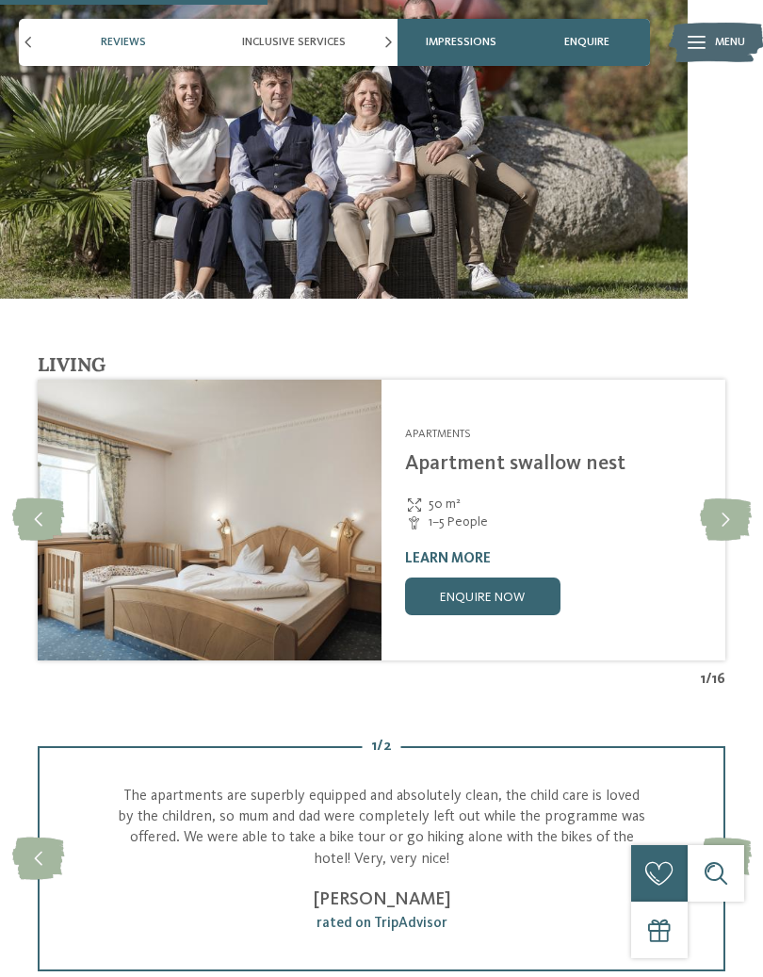
click at [737, 498] on icon at bounding box center [726, 519] width 52 height 42
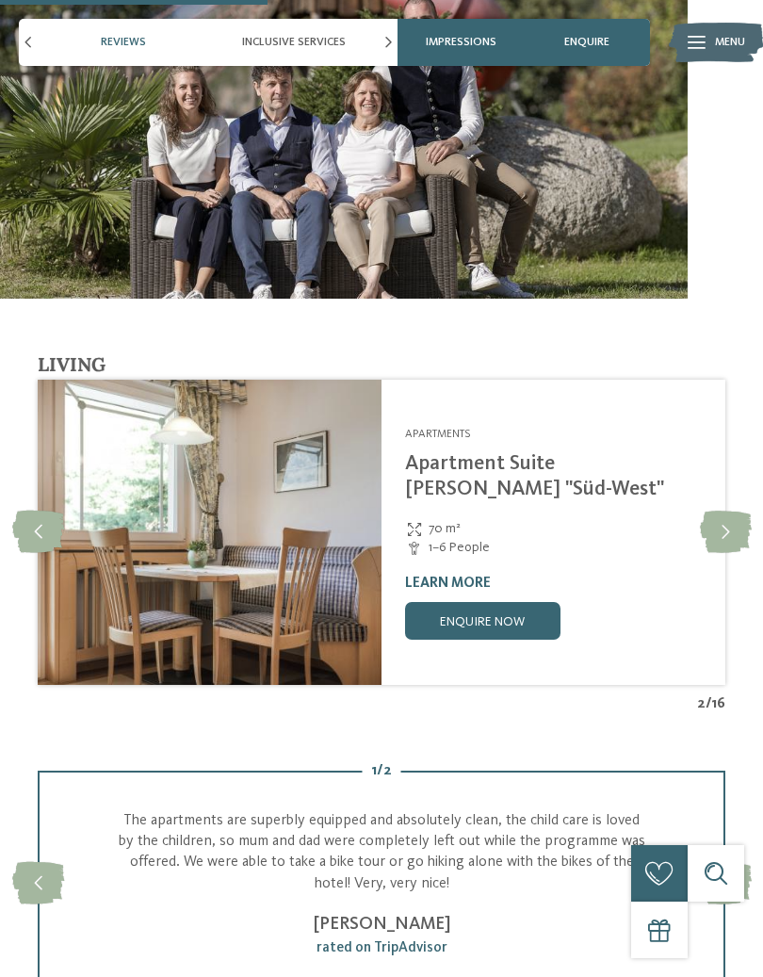
click at [730, 511] on icon at bounding box center [726, 532] width 52 height 42
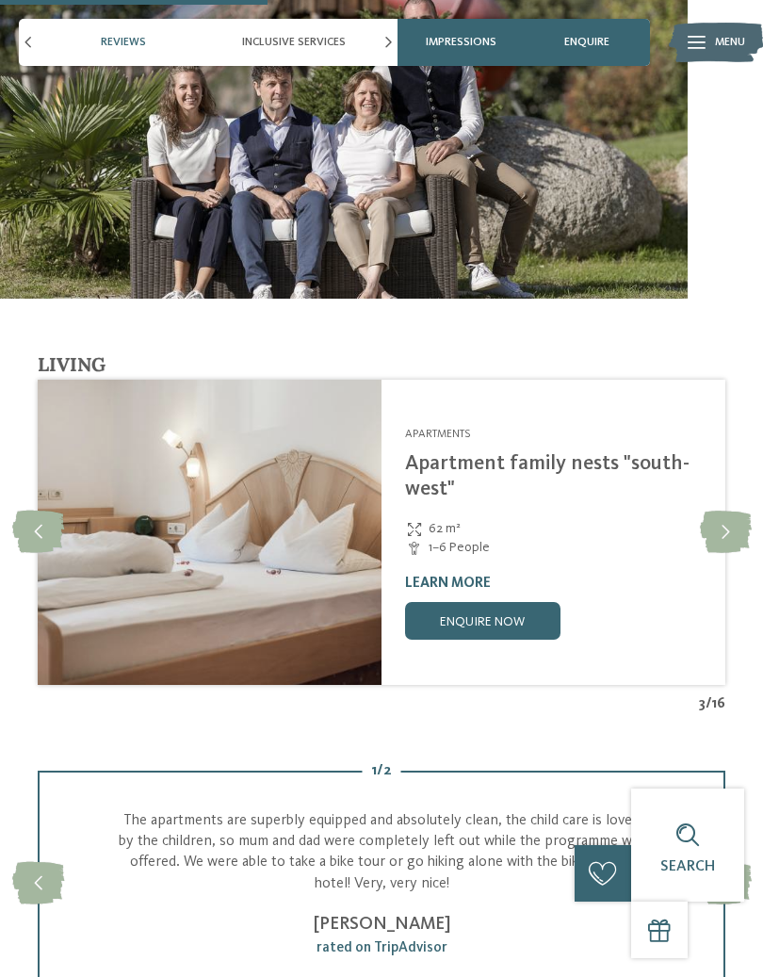
click at [729, 511] on icon at bounding box center [726, 532] width 52 height 42
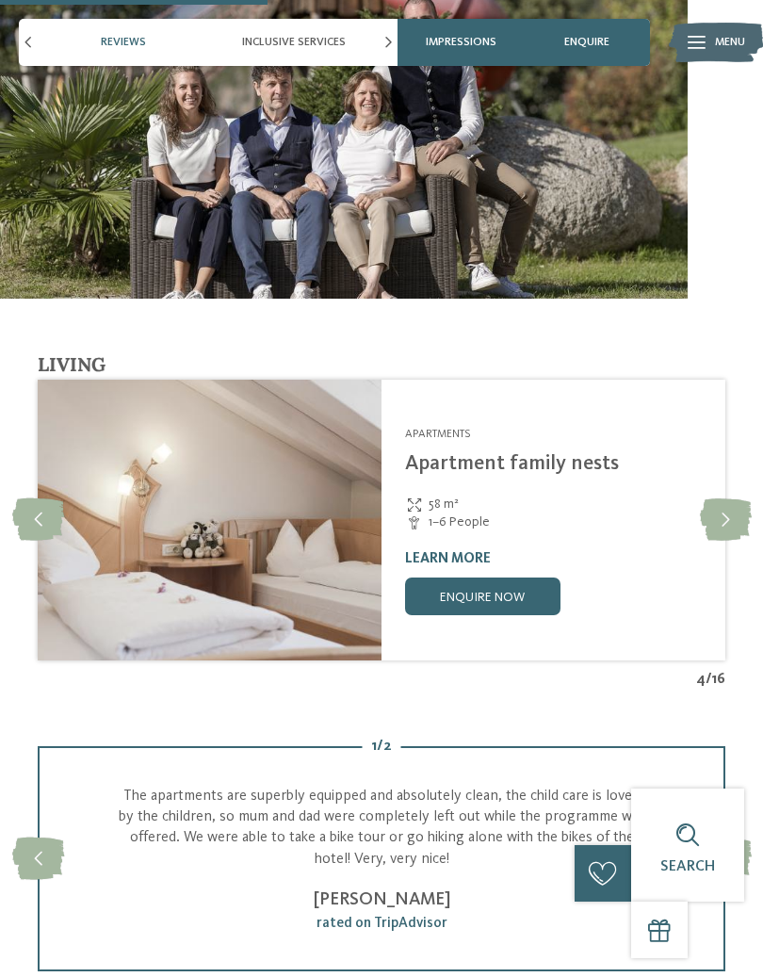
click at [733, 498] on icon at bounding box center [726, 519] width 52 height 42
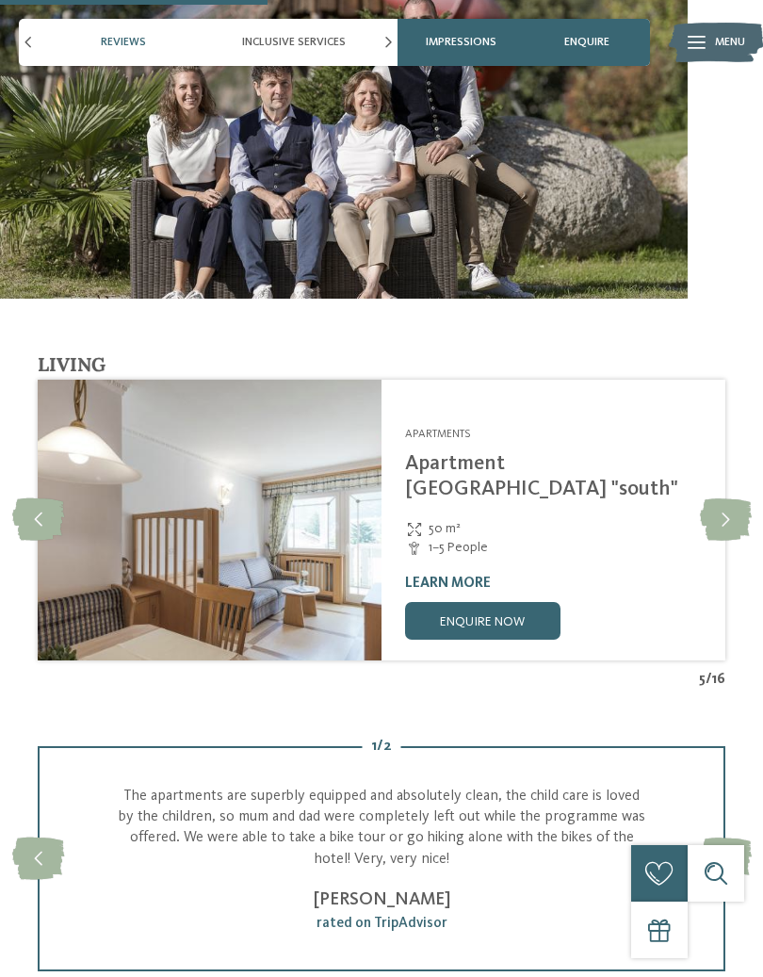
click at [718, 498] on icon at bounding box center [726, 519] width 52 height 42
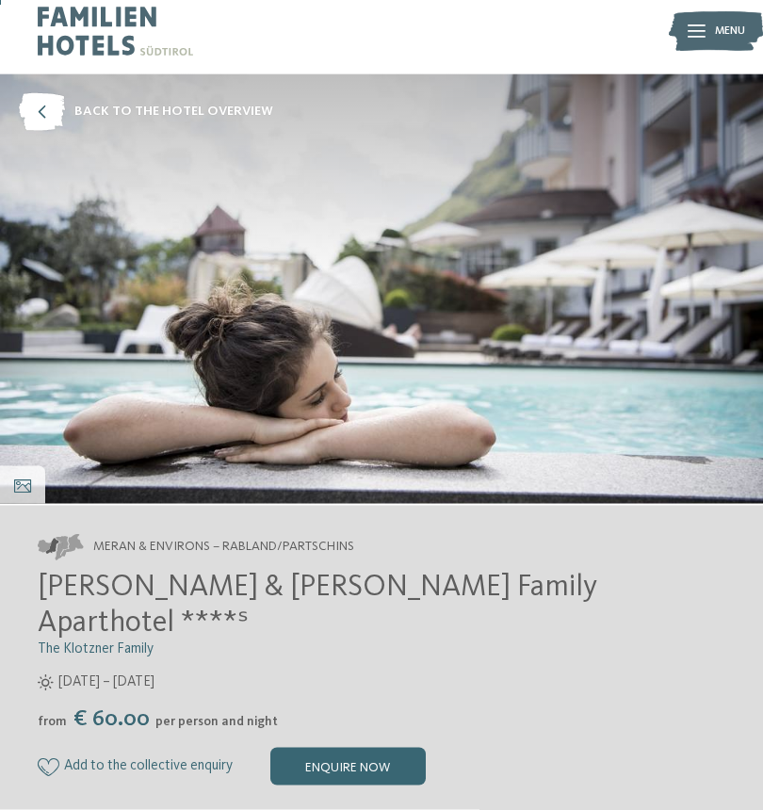
scroll to position [0, 0]
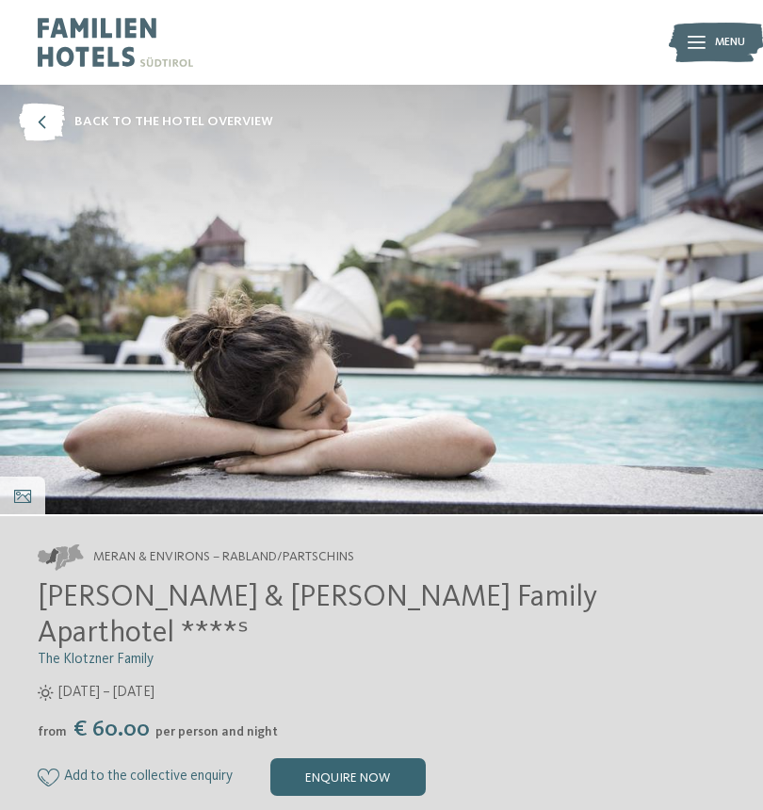
click at [33, 472] on img at bounding box center [381, 300] width 763 height 430
click at [28, 497] on icon at bounding box center [22, 496] width 17 height 13
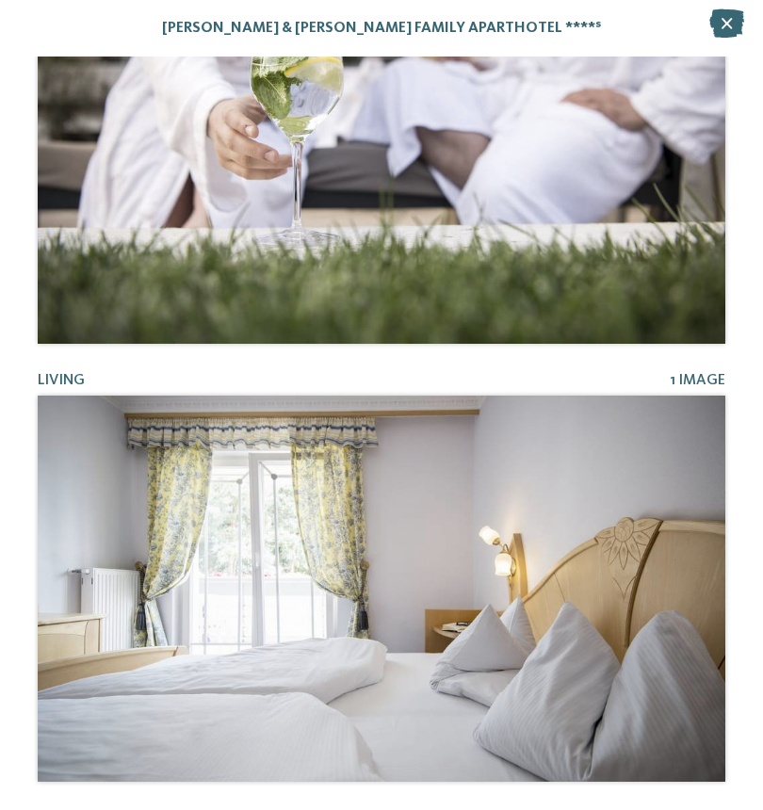
scroll to position [3463, 0]
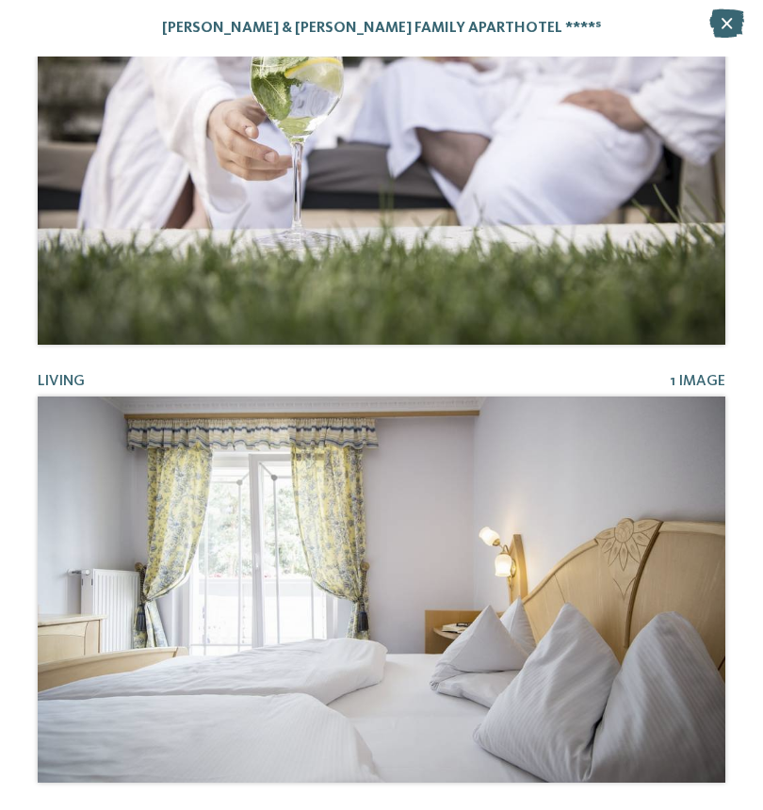
click at [718, 37] on icon at bounding box center [726, 23] width 35 height 28
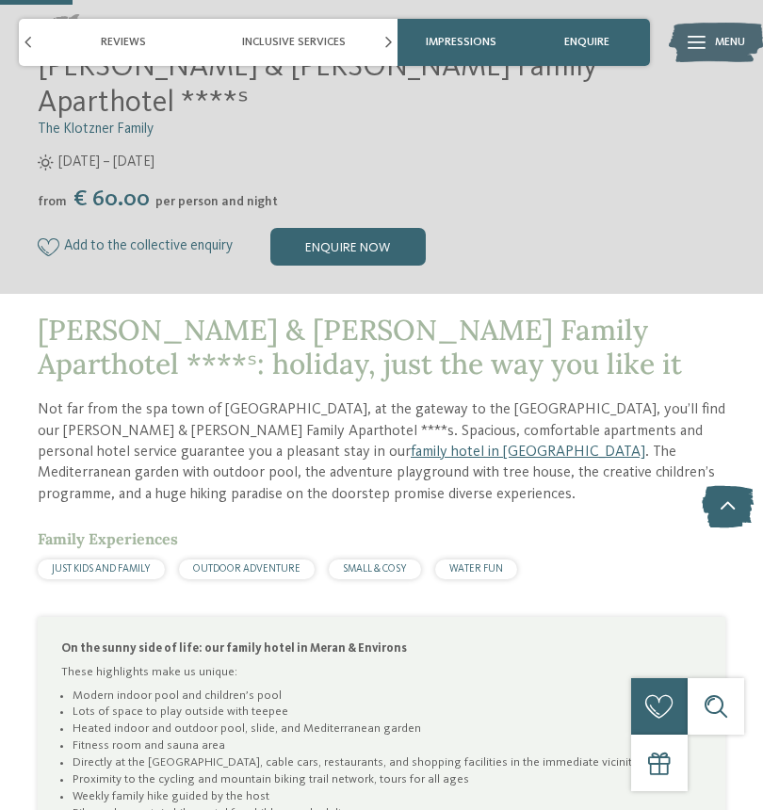
scroll to position [524, 0]
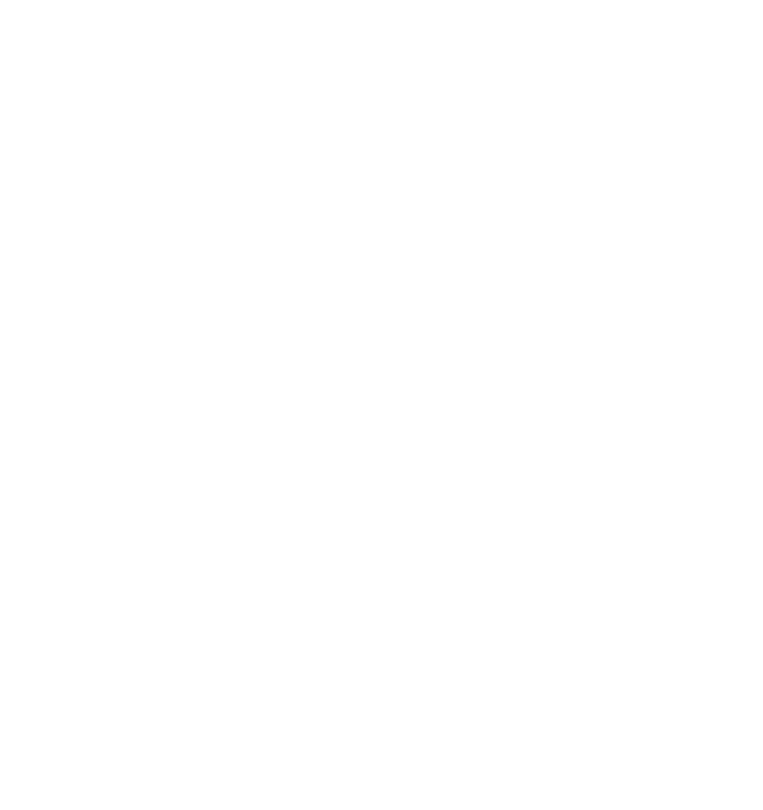
click at [698, 301] on img at bounding box center [381, 300] width 763 height 430
click at [698, 254] on img at bounding box center [381, 300] width 763 height 430
click at [130, 285] on img at bounding box center [381, 300] width 763 height 430
click at [38, 498] on div "Impressions" at bounding box center [22, 496] width 45 height 38
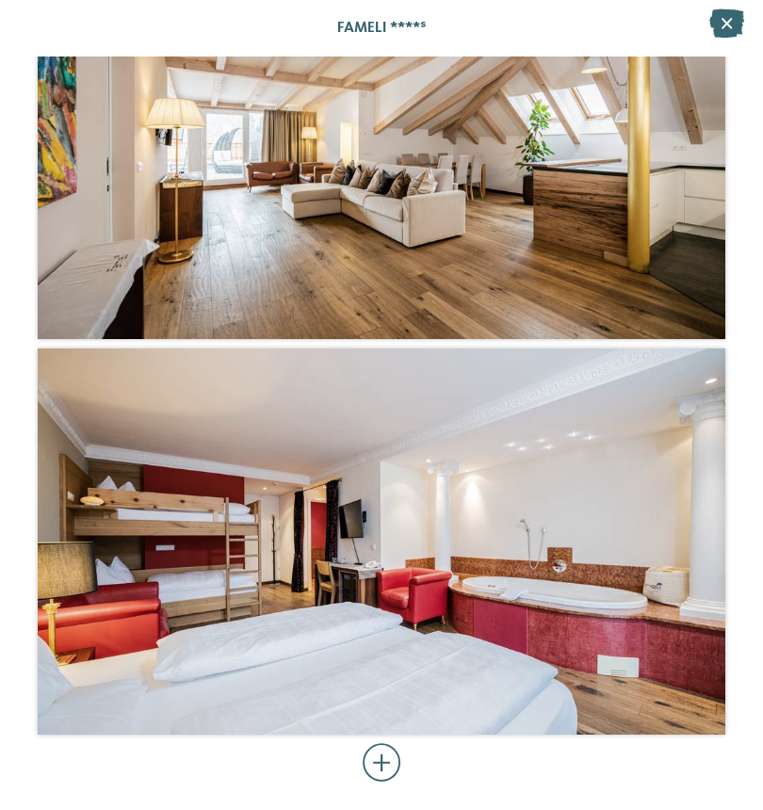
scroll to position [5632, 0]
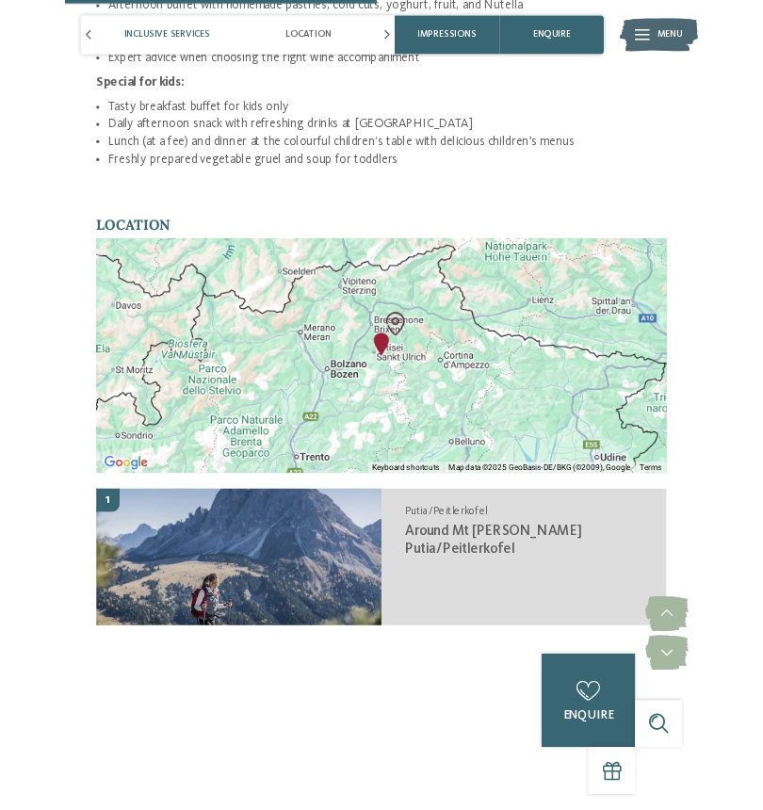
scroll to position [3029, 0]
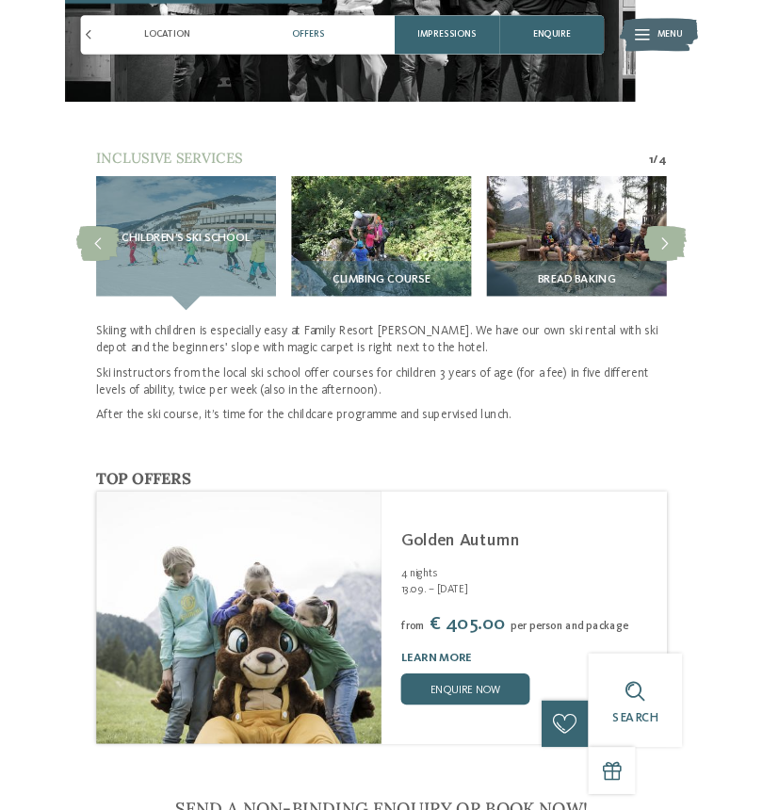
scroll to position [1997, 0]
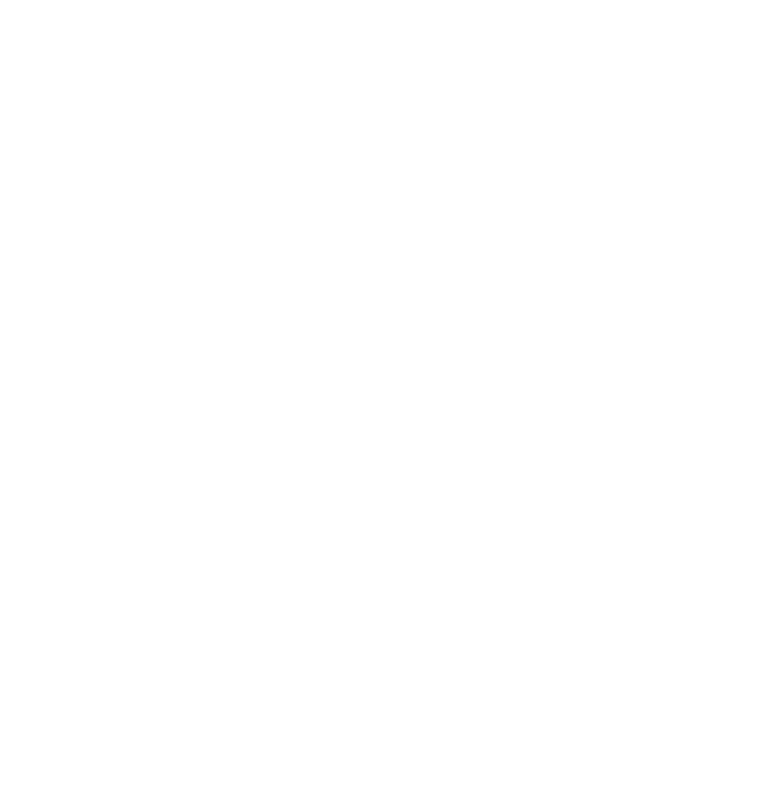
scroll to position [34, 0]
click at [31, 449] on div "Impressions" at bounding box center [22, 462] width 45 height 38
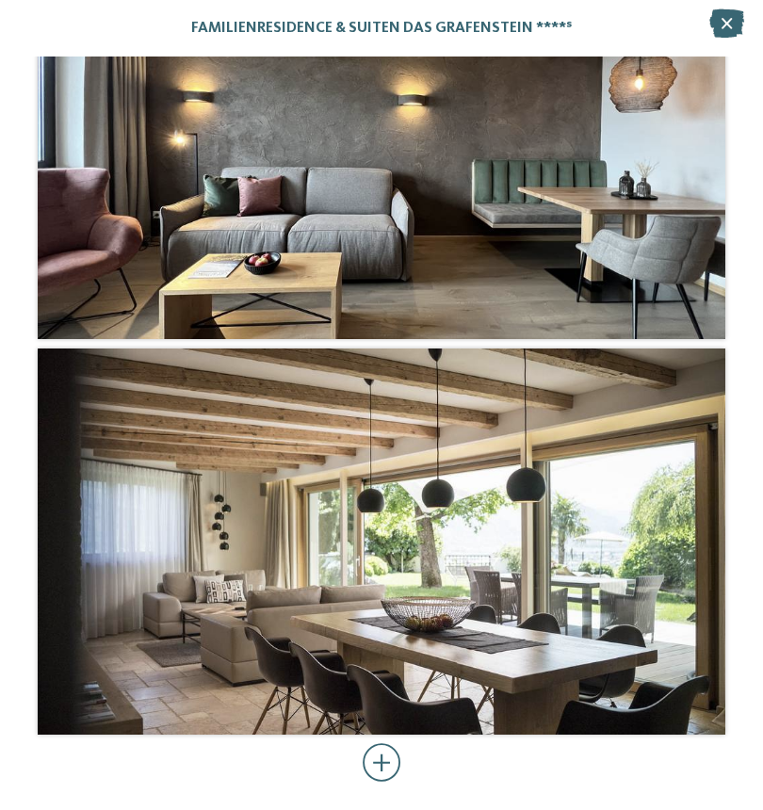
scroll to position [5632, 0]
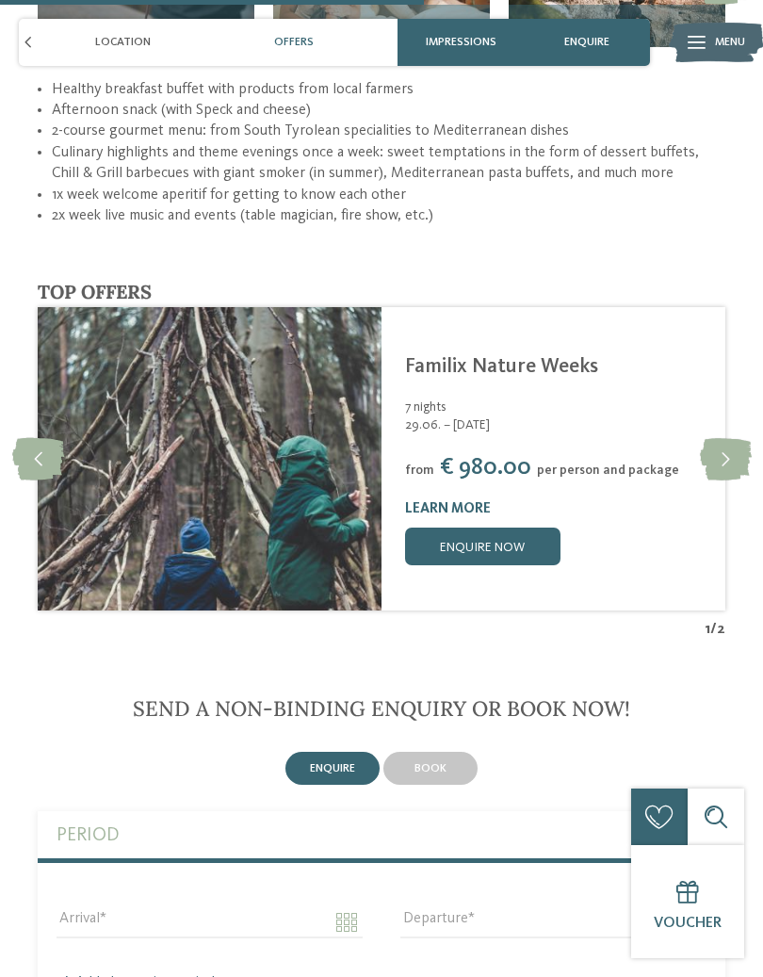
scroll to position [3066, 0]
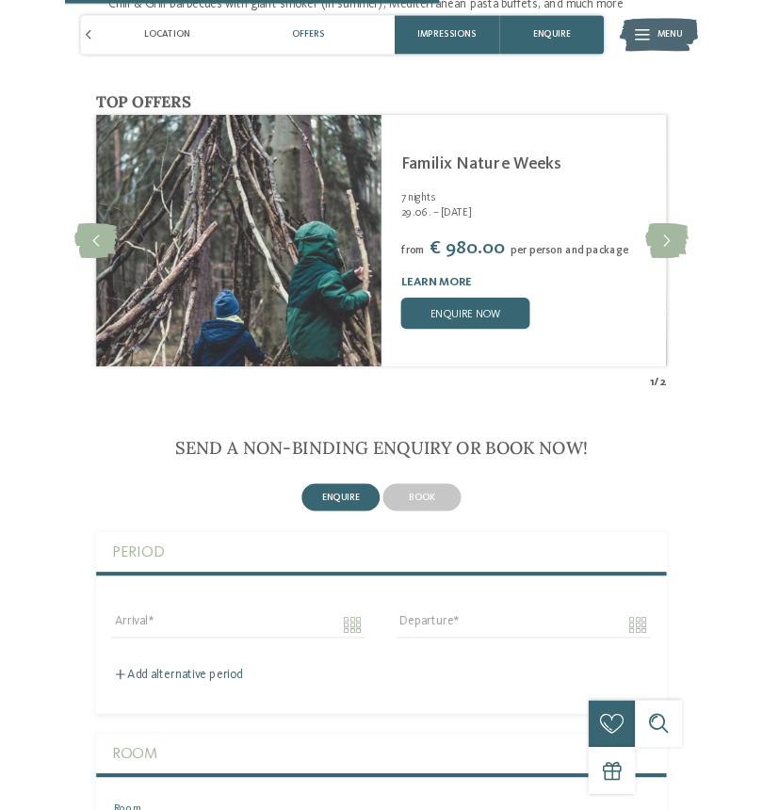
scroll to position [3238, 0]
